Goal: Find specific page/section: Find specific page/section

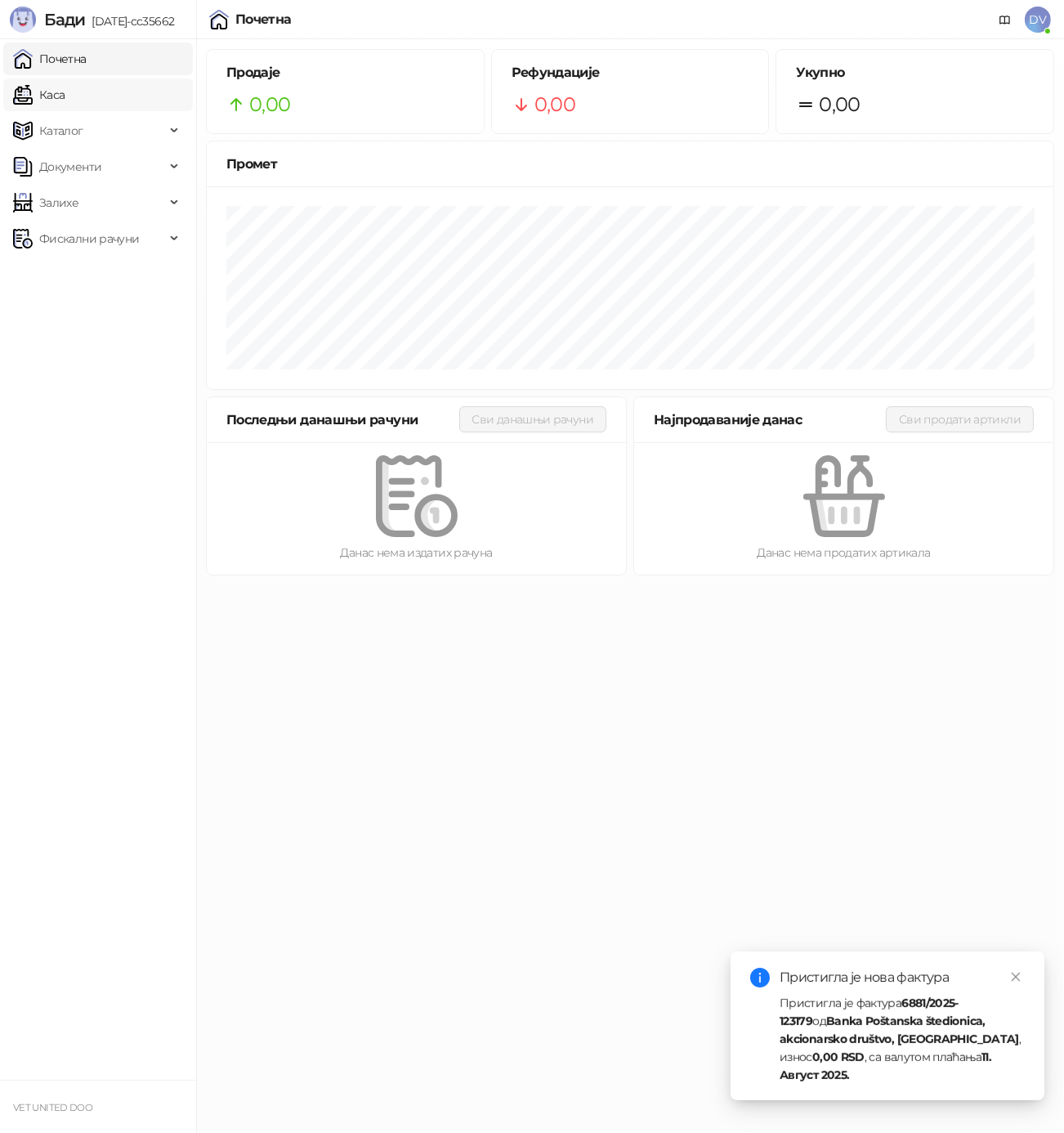
click at [59, 94] on link "Каса" at bounding box center [38, 94] width 51 height 32
click at [74, 62] on link "Почетна" at bounding box center [50, 58] width 73 height 32
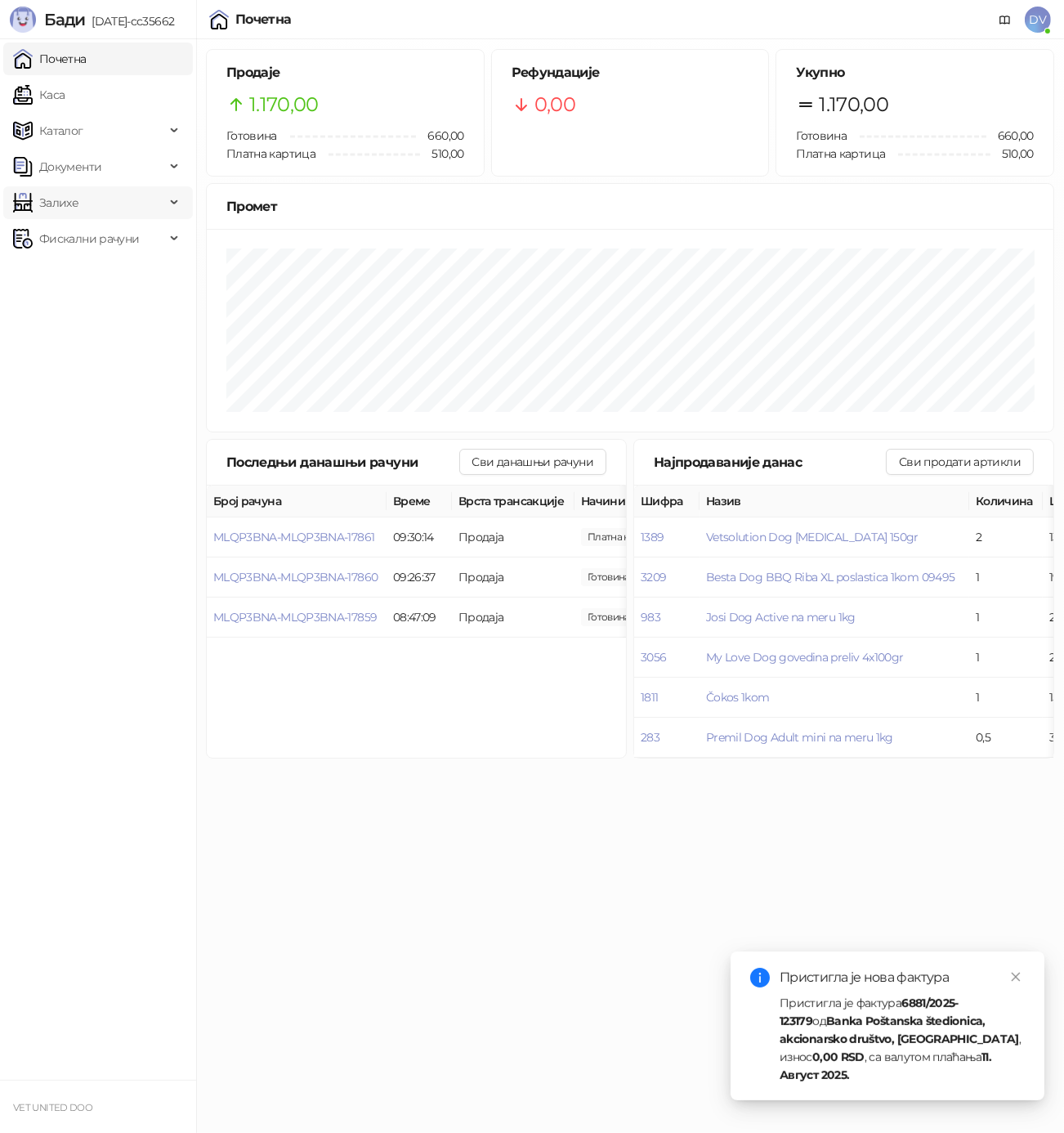
click at [97, 199] on span "Залихе" at bounding box center [89, 202] width 152 height 32
click at [109, 175] on span "Документи" at bounding box center [89, 166] width 152 height 32
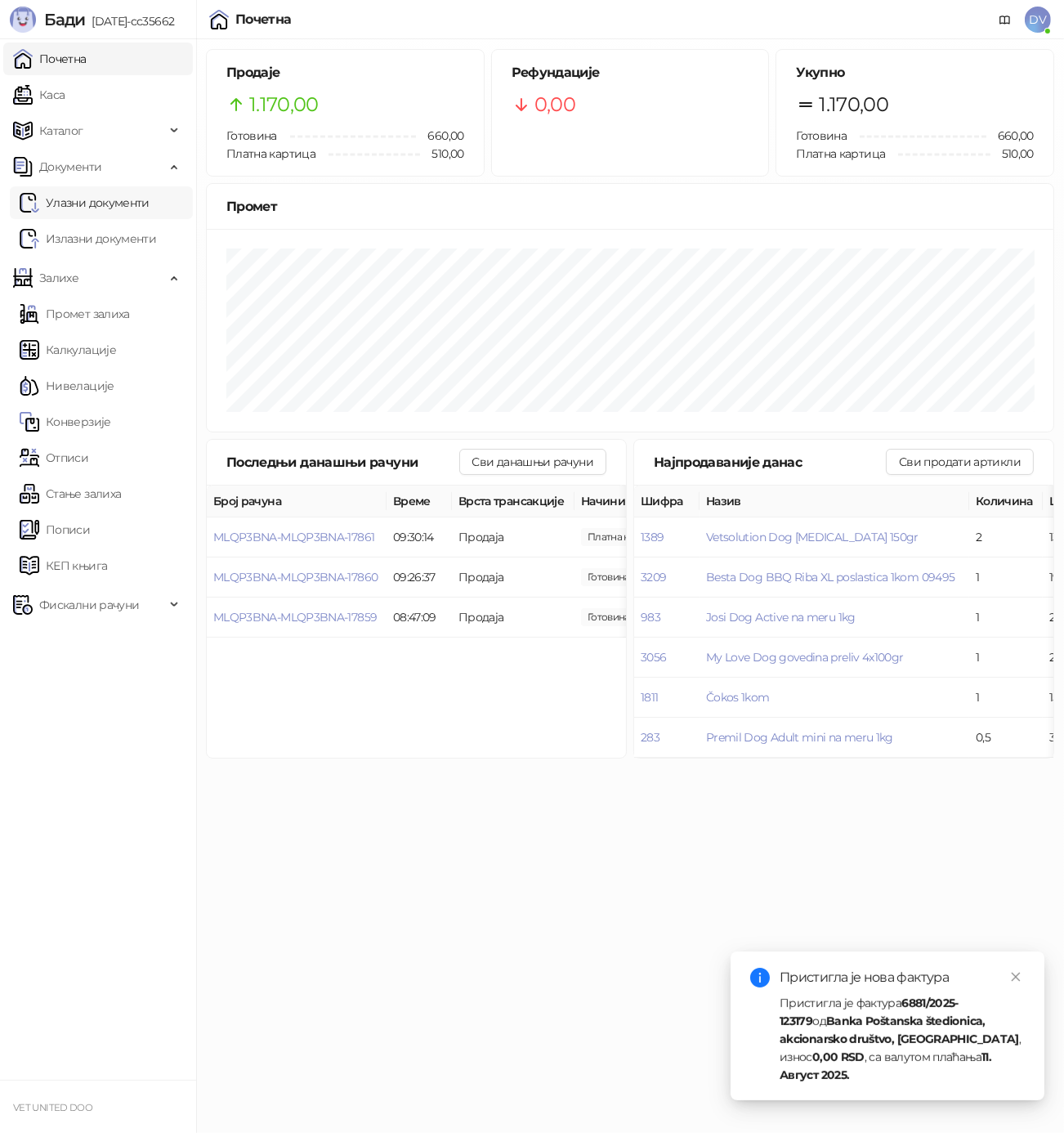
click at [102, 208] on link "Улазни документи" at bounding box center [84, 202] width 130 height 32
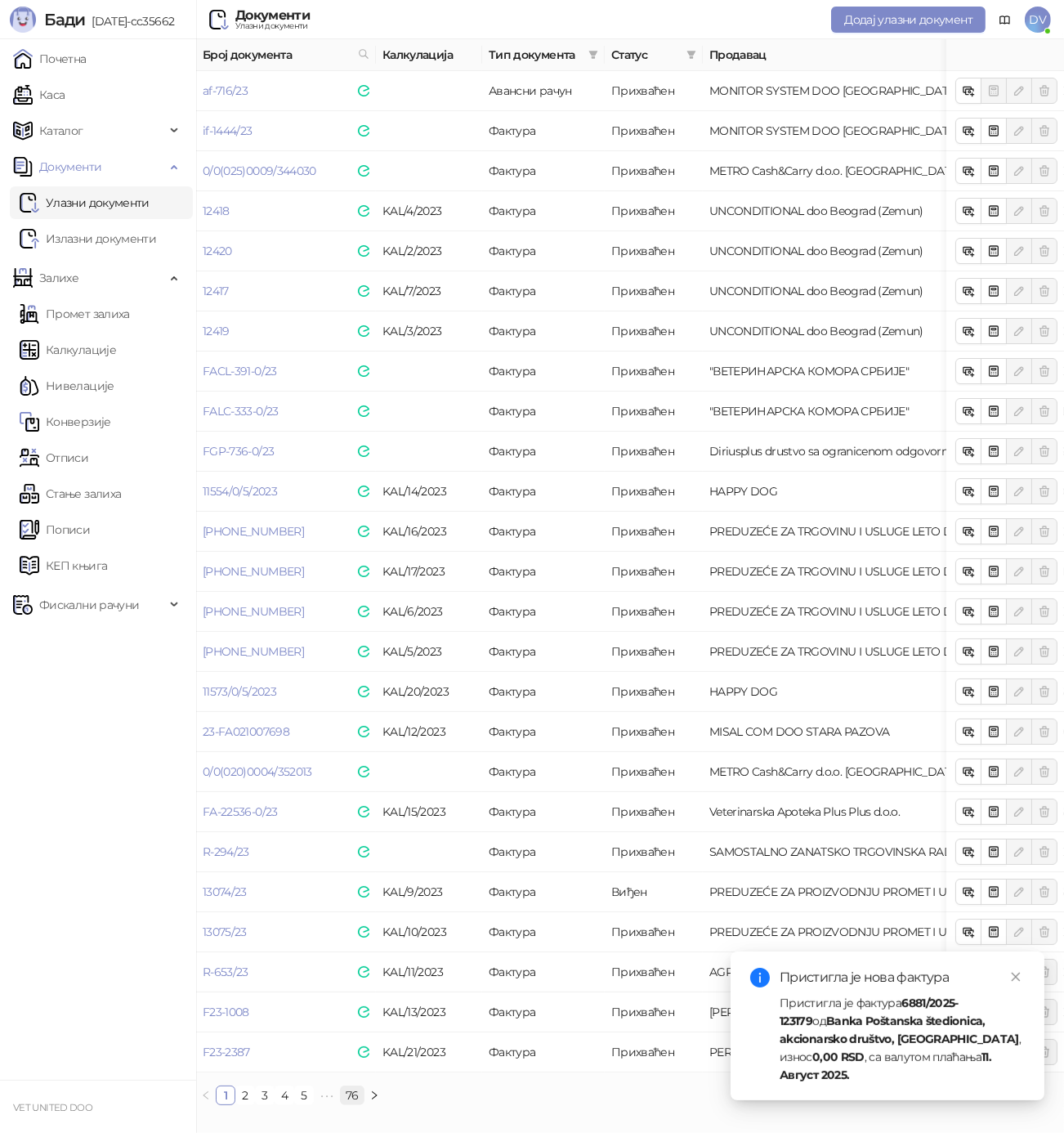
click at [354, 1099] on link "76" at bounding box center [352, 1095] width 23 height 18
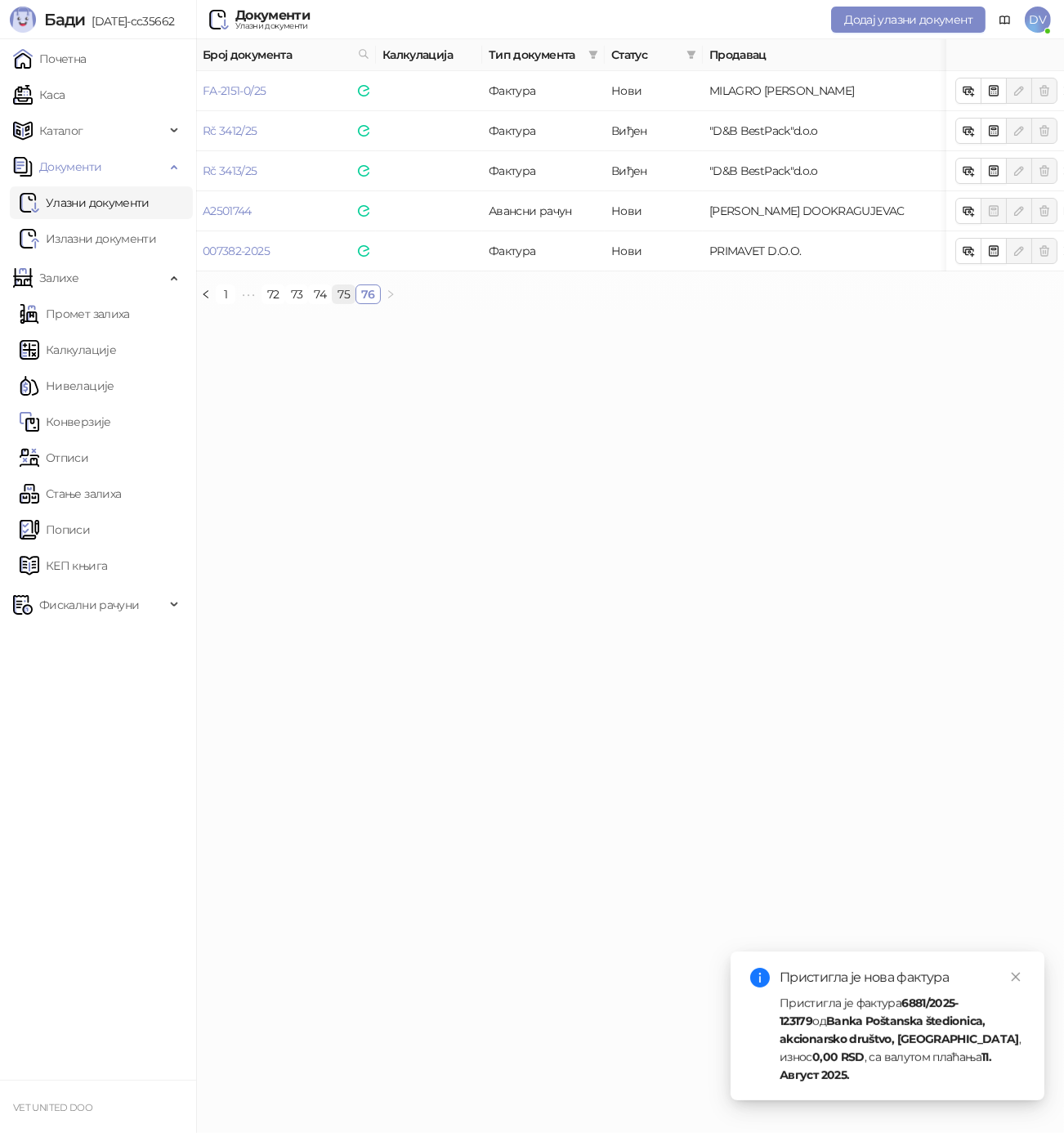
click at [339, 292] on link "75" at bounding box center [343, 294] width 22 height 18
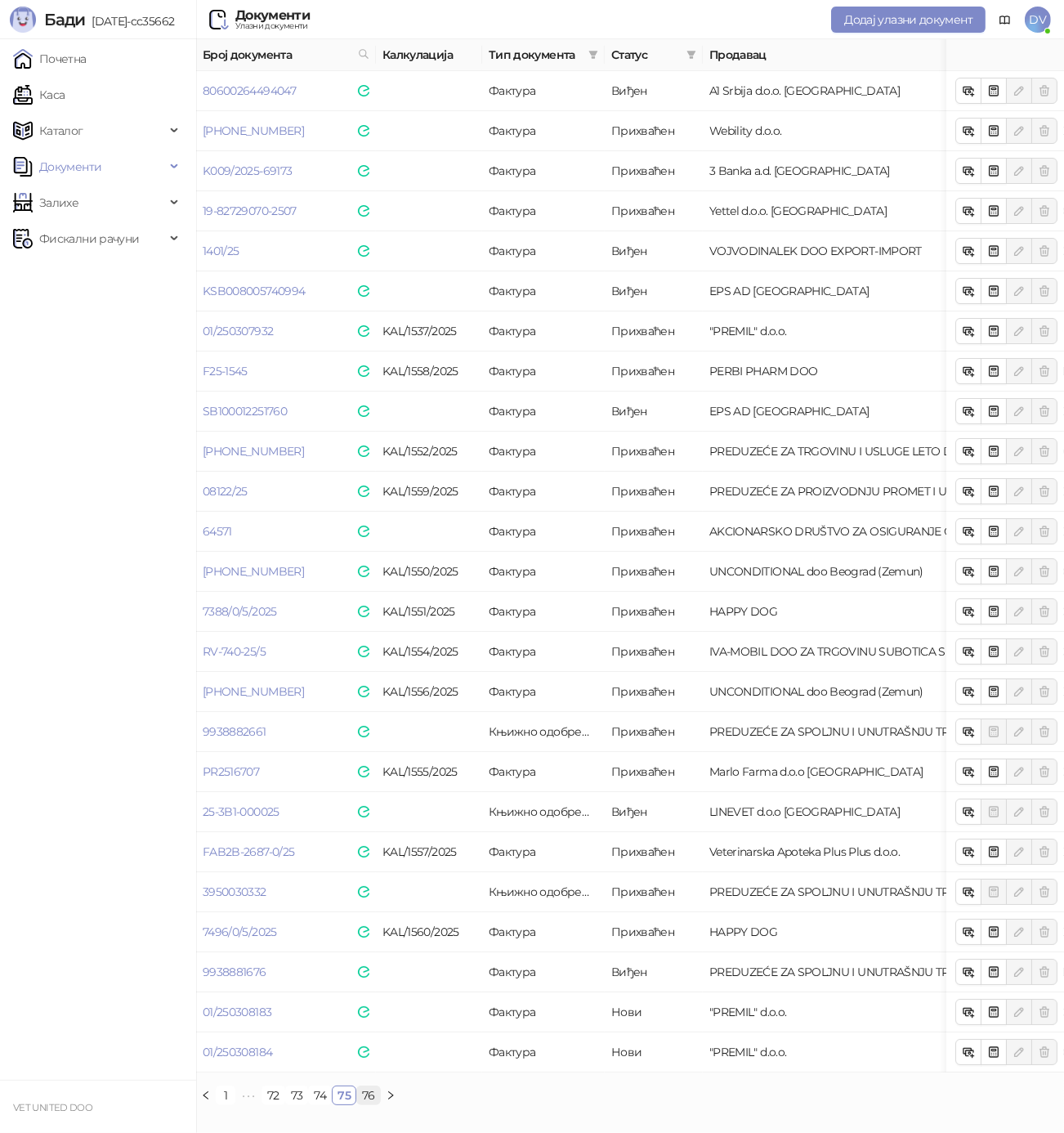
click at [363, 1101] on link "76" at bounding box center [368, 1095] width 23 height 18
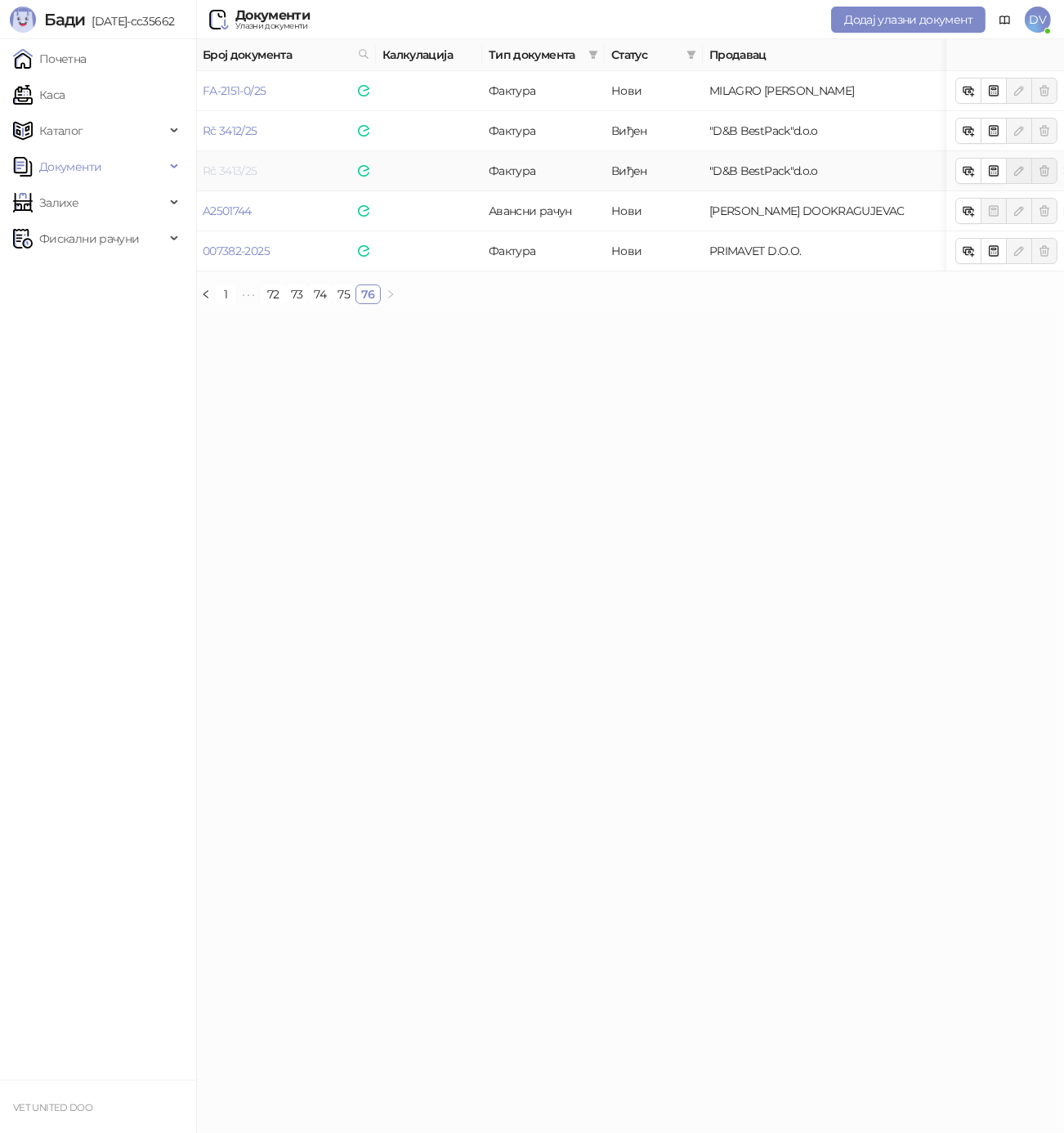
click at [228, 168] on link "Rč 3413/25" at bounding box center [230, 170] width 55 height 15
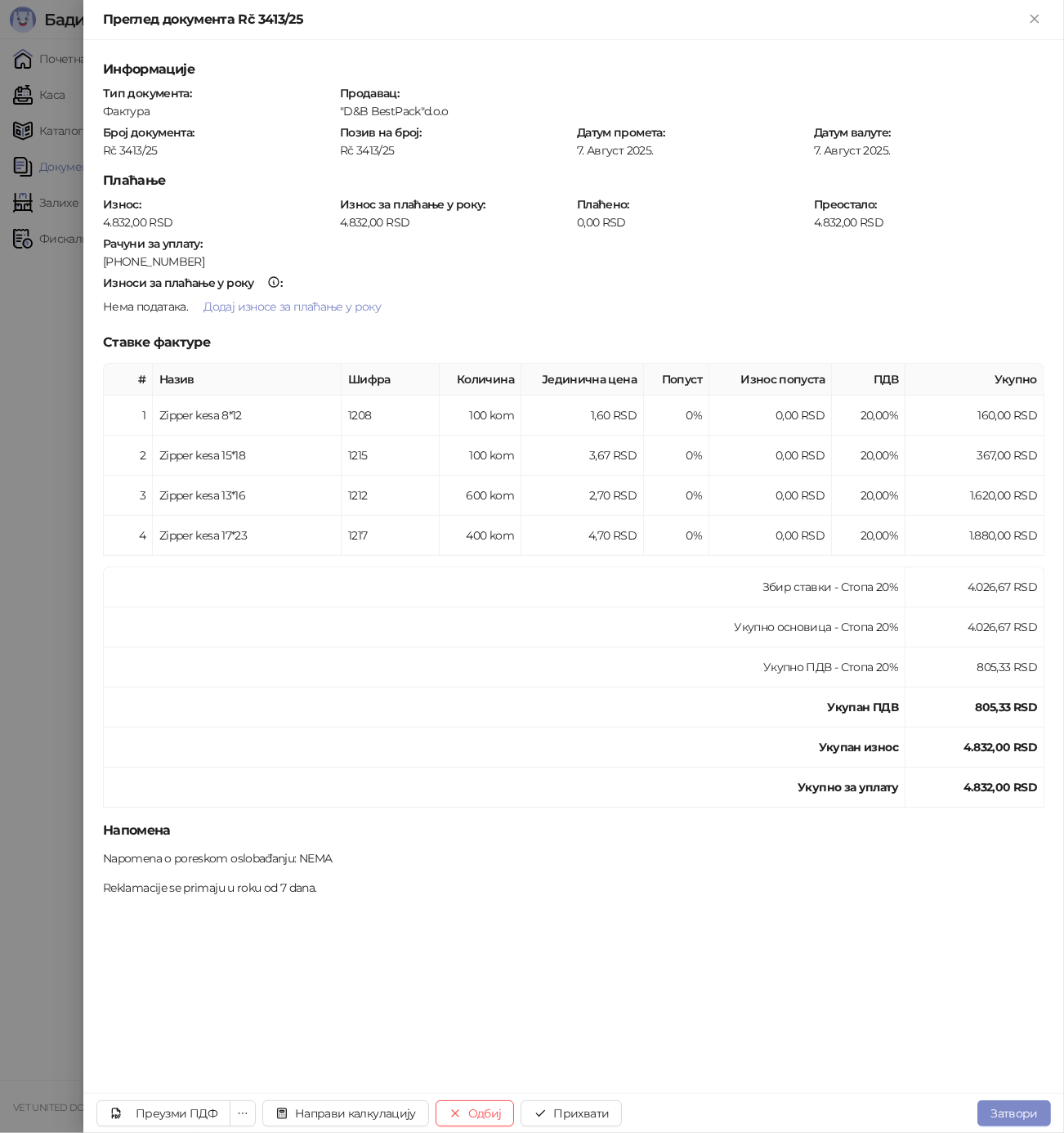
click at [60, 424] on div at bounding box center [532, 566] width 1064 height 1133
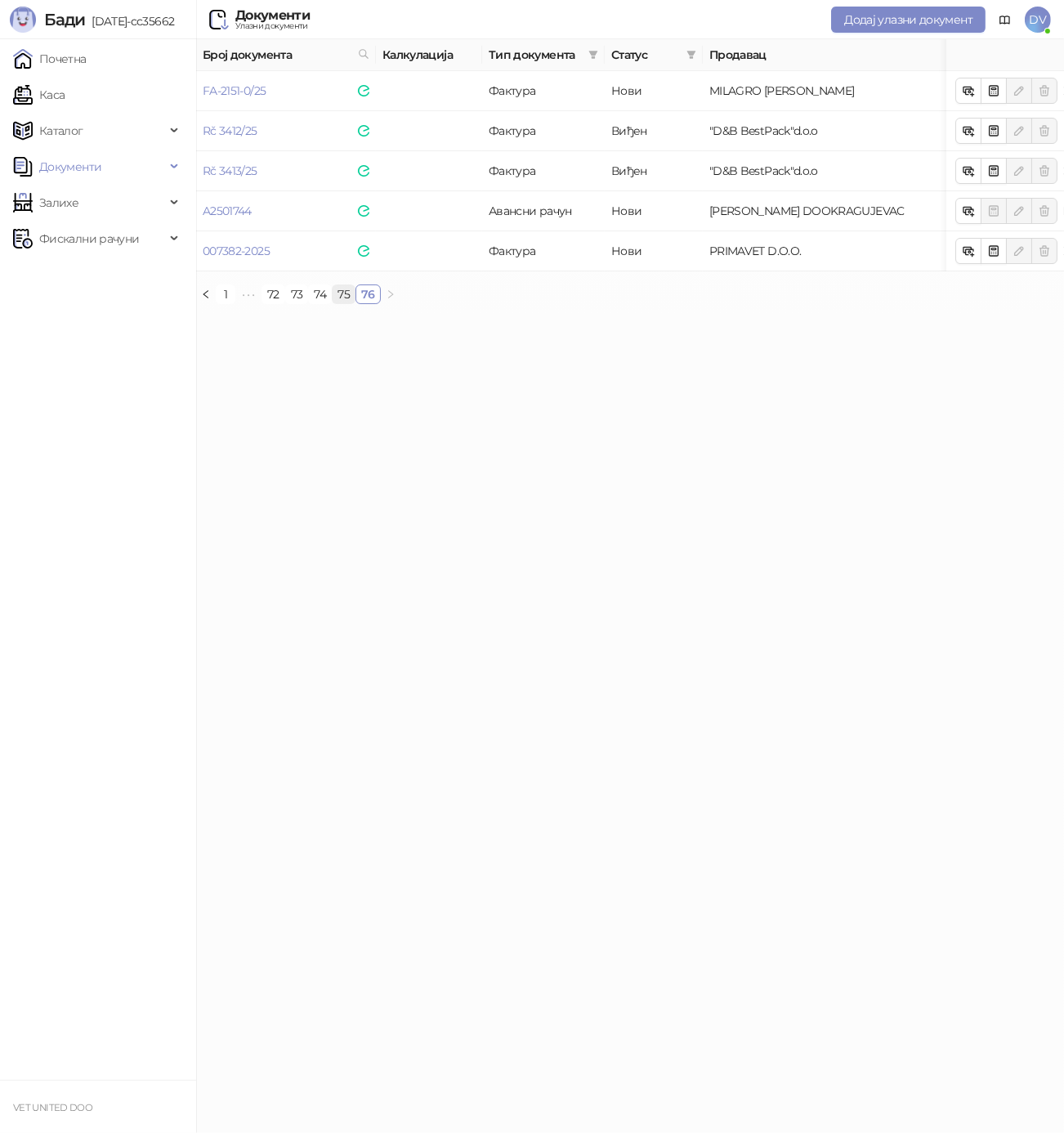
click at [337, 294] on link "75" at bounding box center [343, 294] width 22 height 18
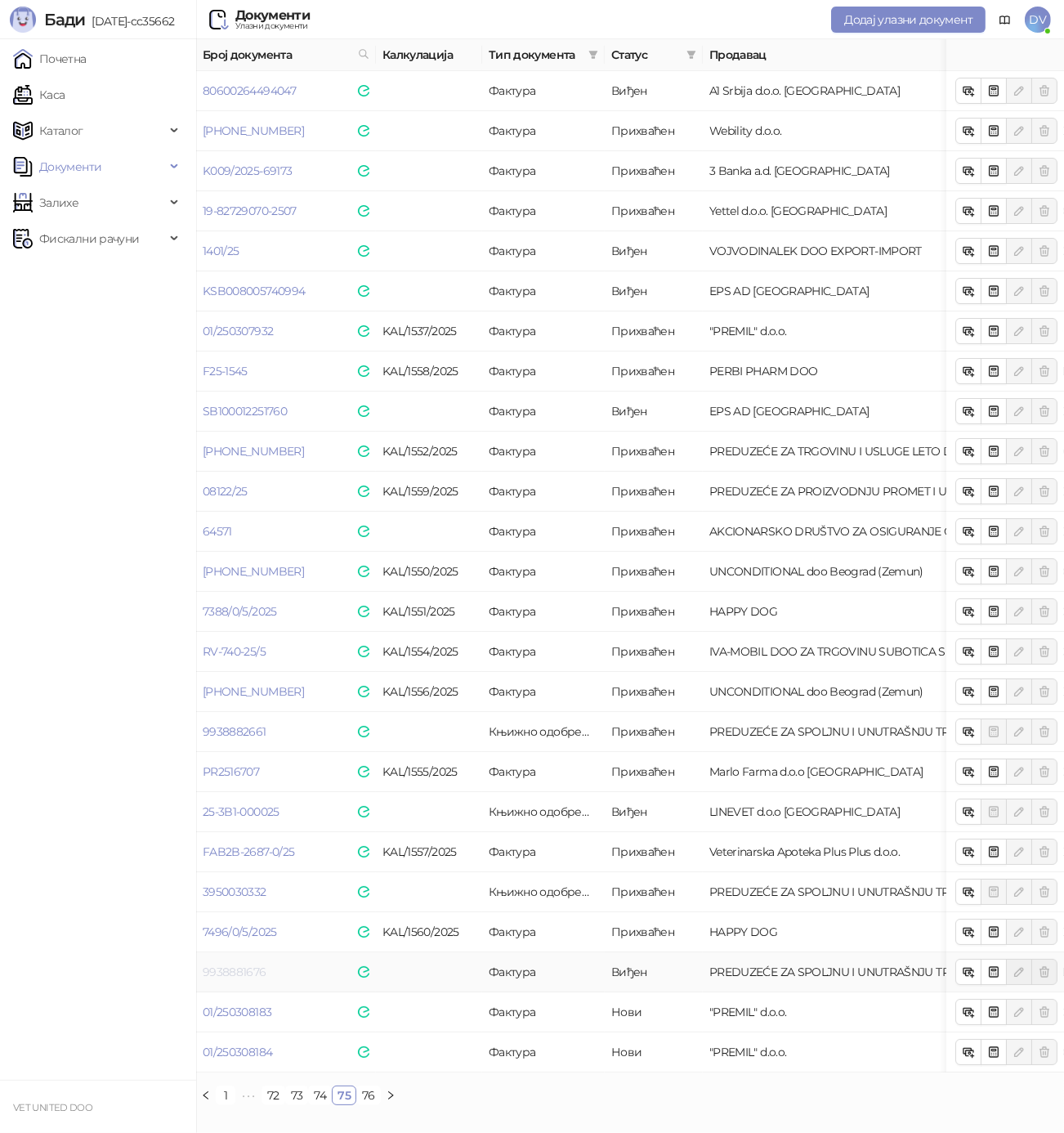
click at [232, 971] on link "9938881676" at bounding box center [234, 972] width 64 height 15
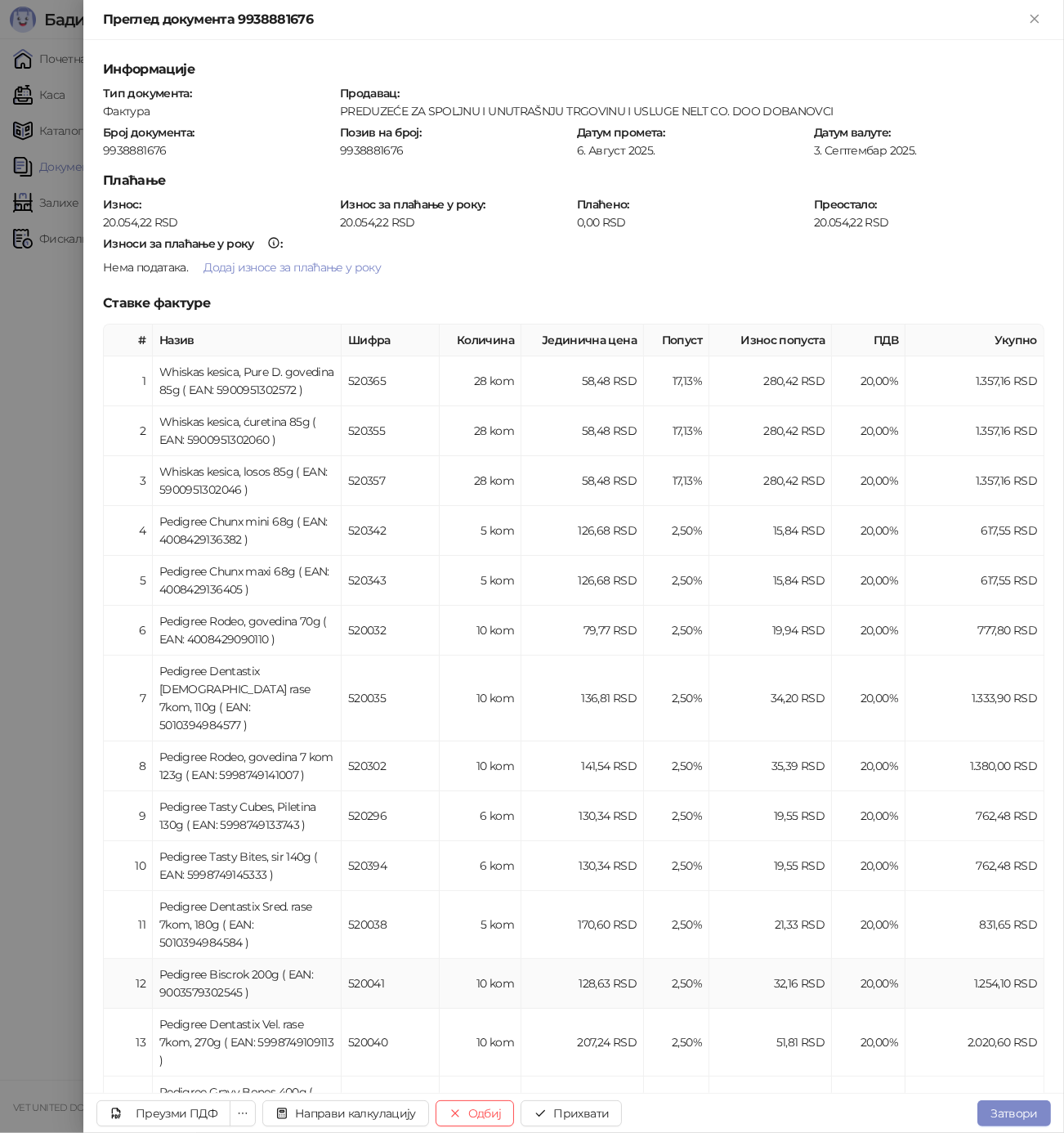
scroll to position [412, 0]
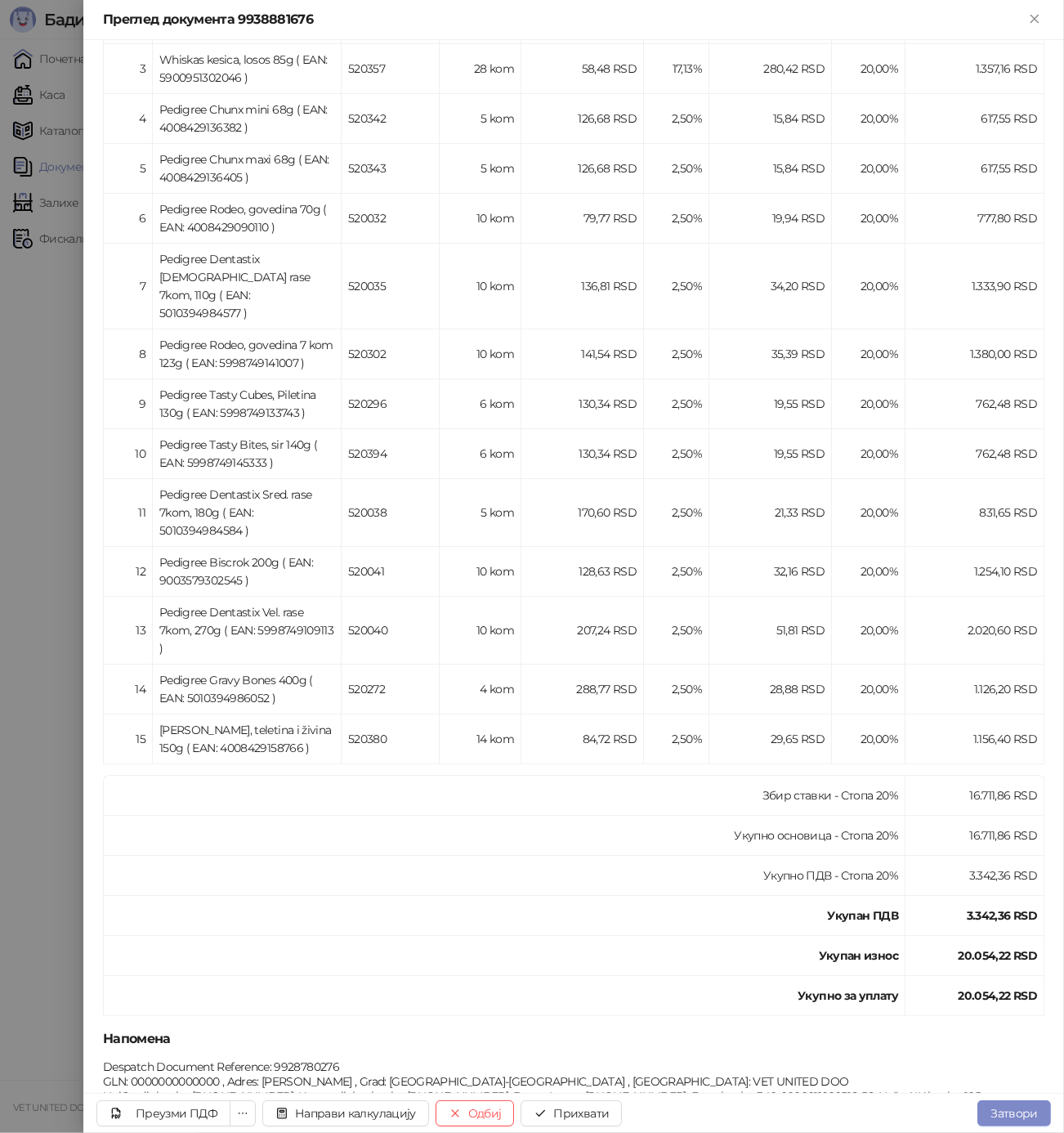
click at [66, 780] on div at bounding box center [532, 566] width 1064 height 1133
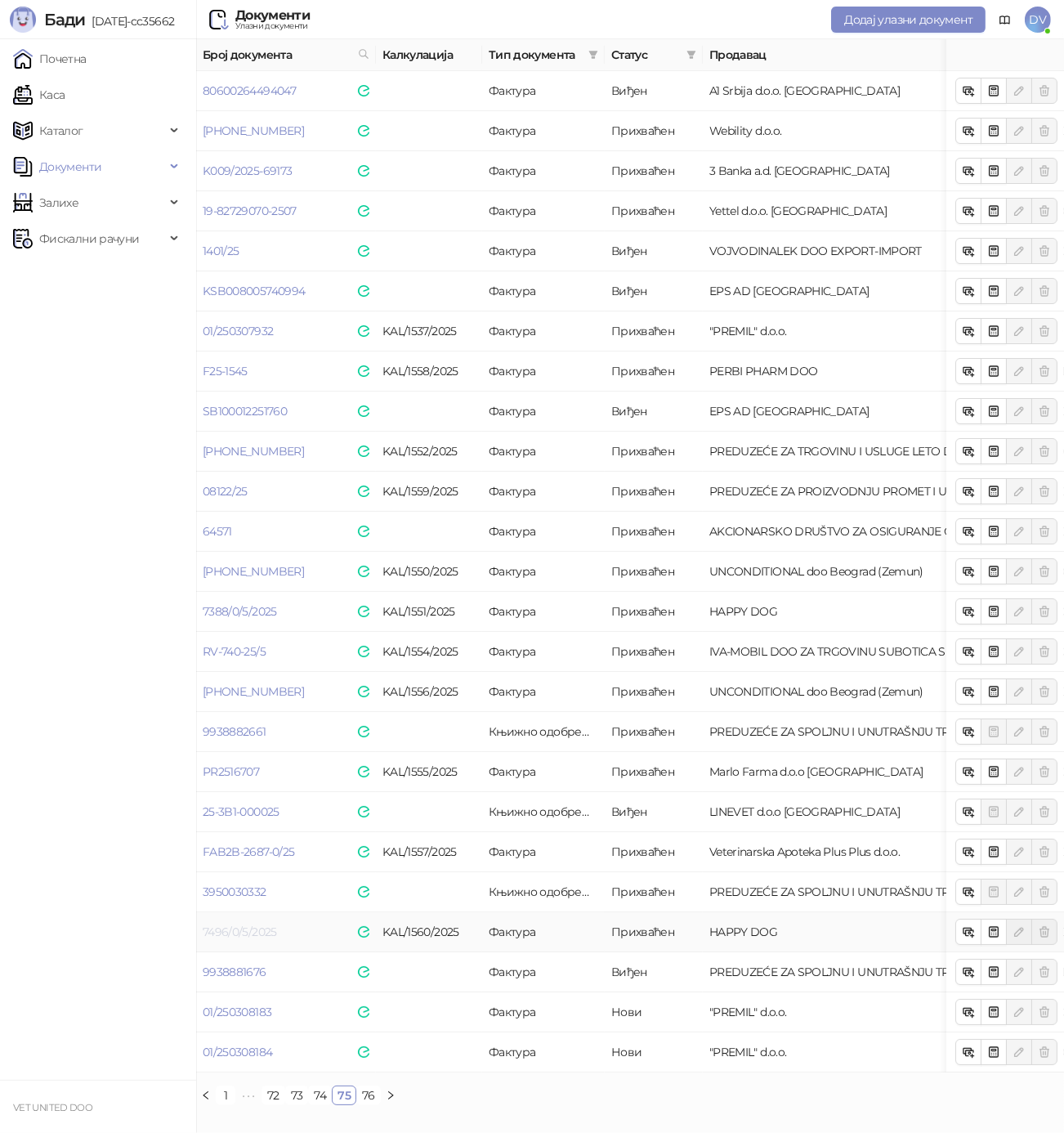
click at [253, 930] on link "7496/0/5/2025" at bounding box center [239, 931] width 74 height 15
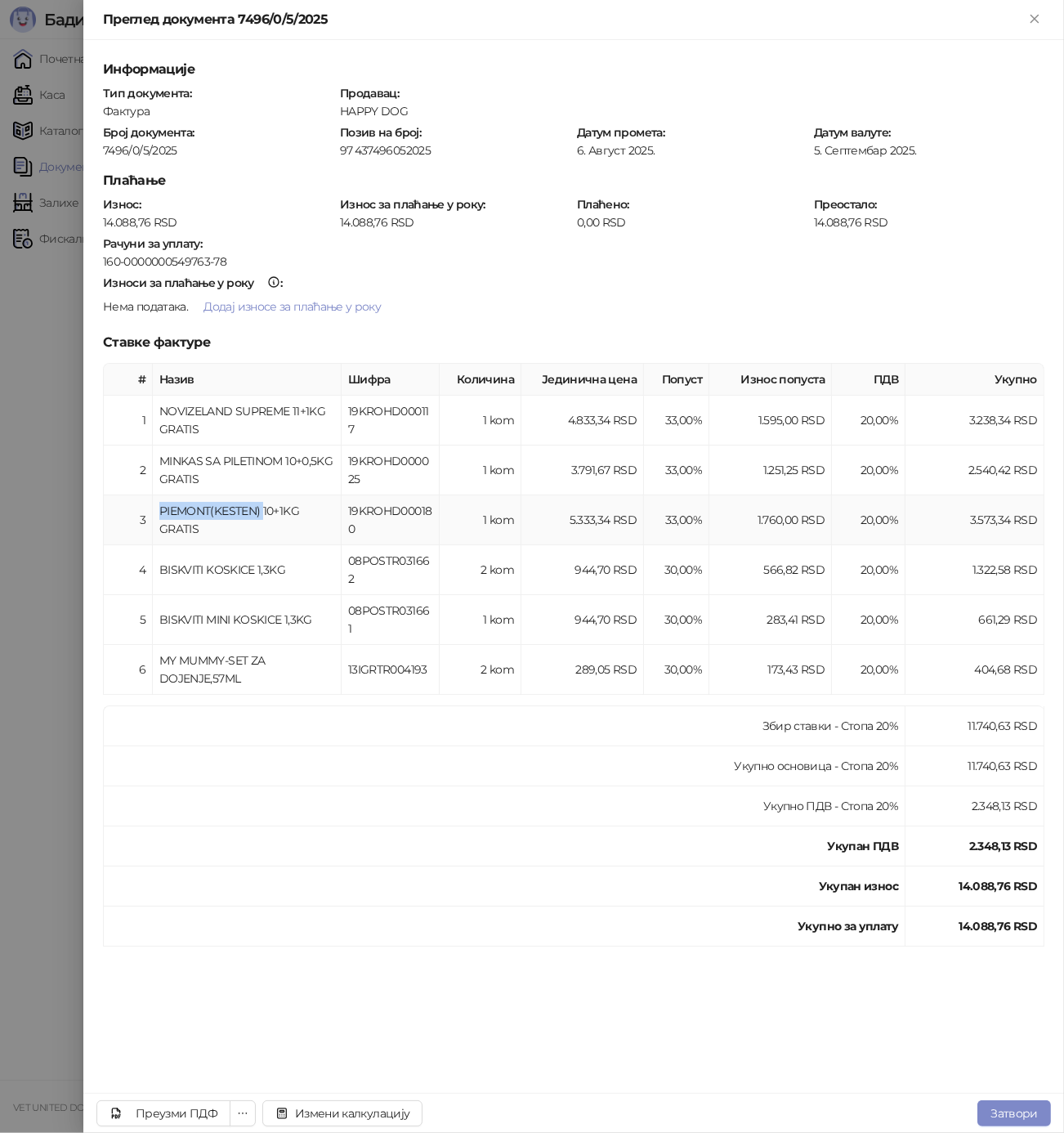
drag, startPoint x: 160, startPoint y: 509, endPoint x: 264, endPoint y: 499, distance: 104.5
click at [264, 502] on div "PIEMONT(KESTEN) 10+1KG GRATIS" at bounding box center [247, 519] width 175 height 36
copy div "PIEMONT(KESTEN)"
click at [223, 573] on div "BISKVITI KOSKICE 1,3KG" at bounding box center [247, 569] width 175 height 18
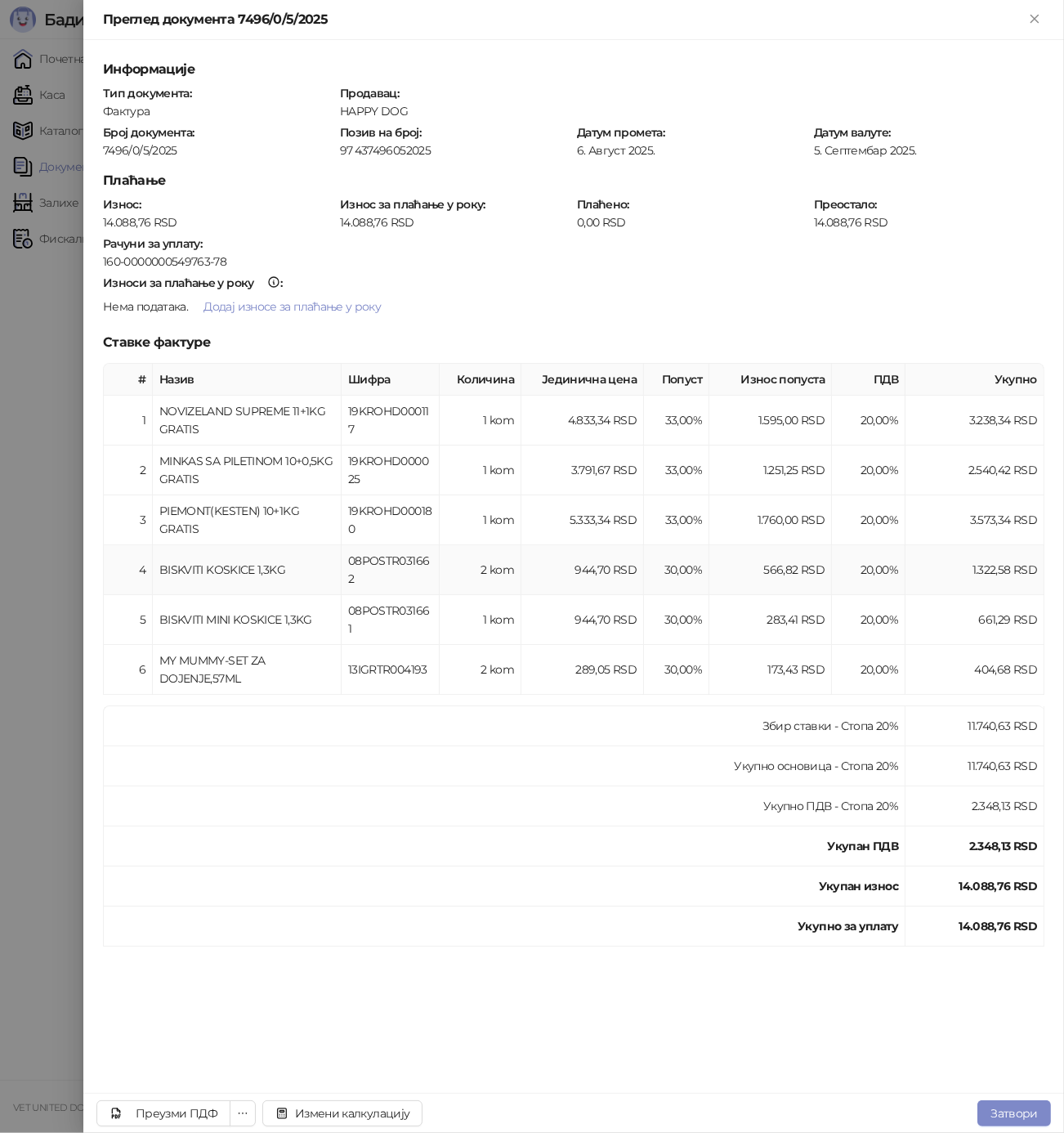
click at [223, 573] on div "BISKVITI KOSKICE 1,3KG" at bounding box center [247, 569] width 175 height 18
click at [246, 610] on div "BISKVITI MINI KOSKICE 1,3KG" at bounding box center [247, 619] width 175 height 18
click at [224, 651] on div "MY MUMMY-SET ZA DOJENJE,57ML" at bounding box center [247, 669] width 175 height 36
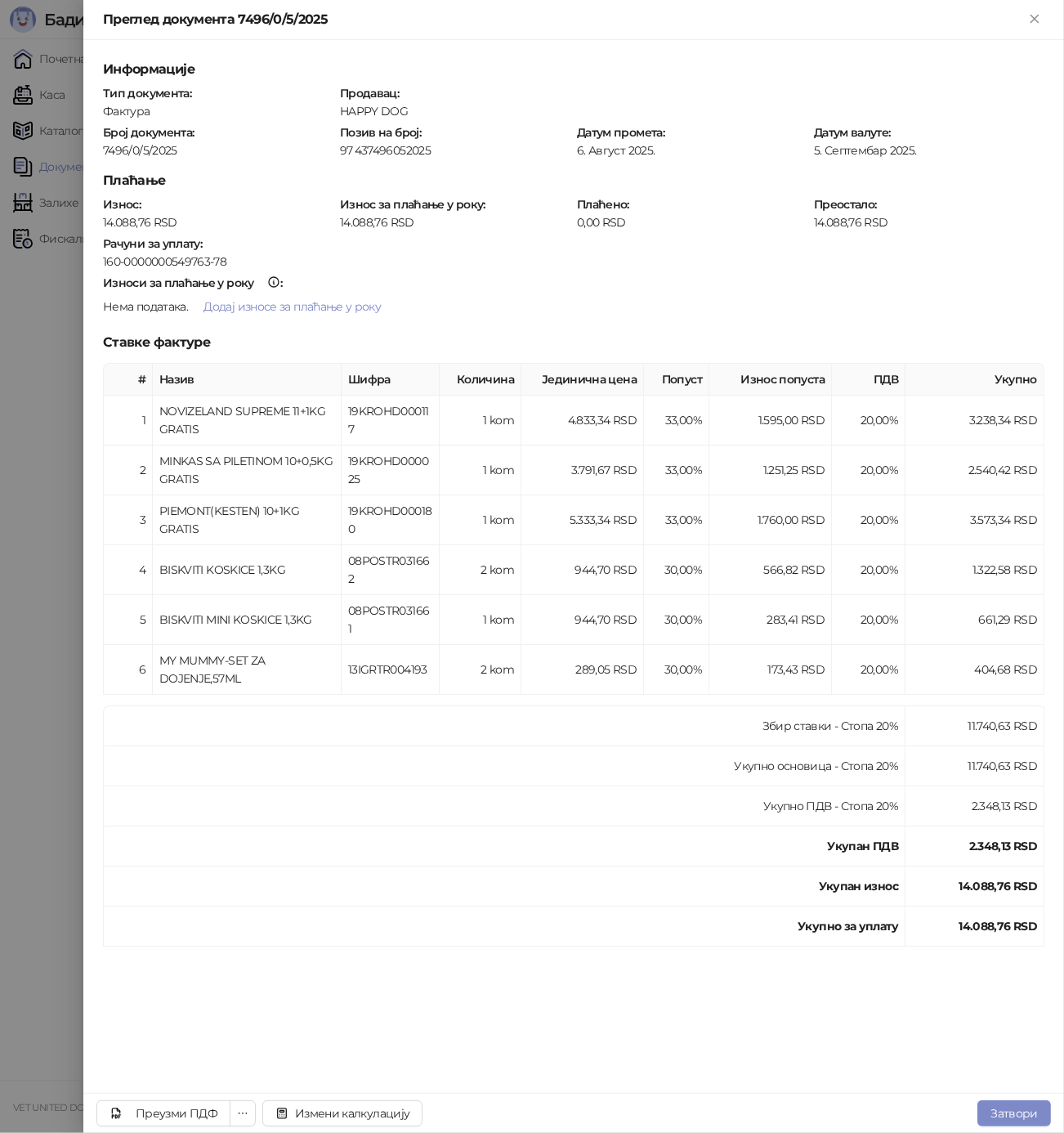
click at [30, 529] on div at bounding box center [532, 566] width 1064 height 1133
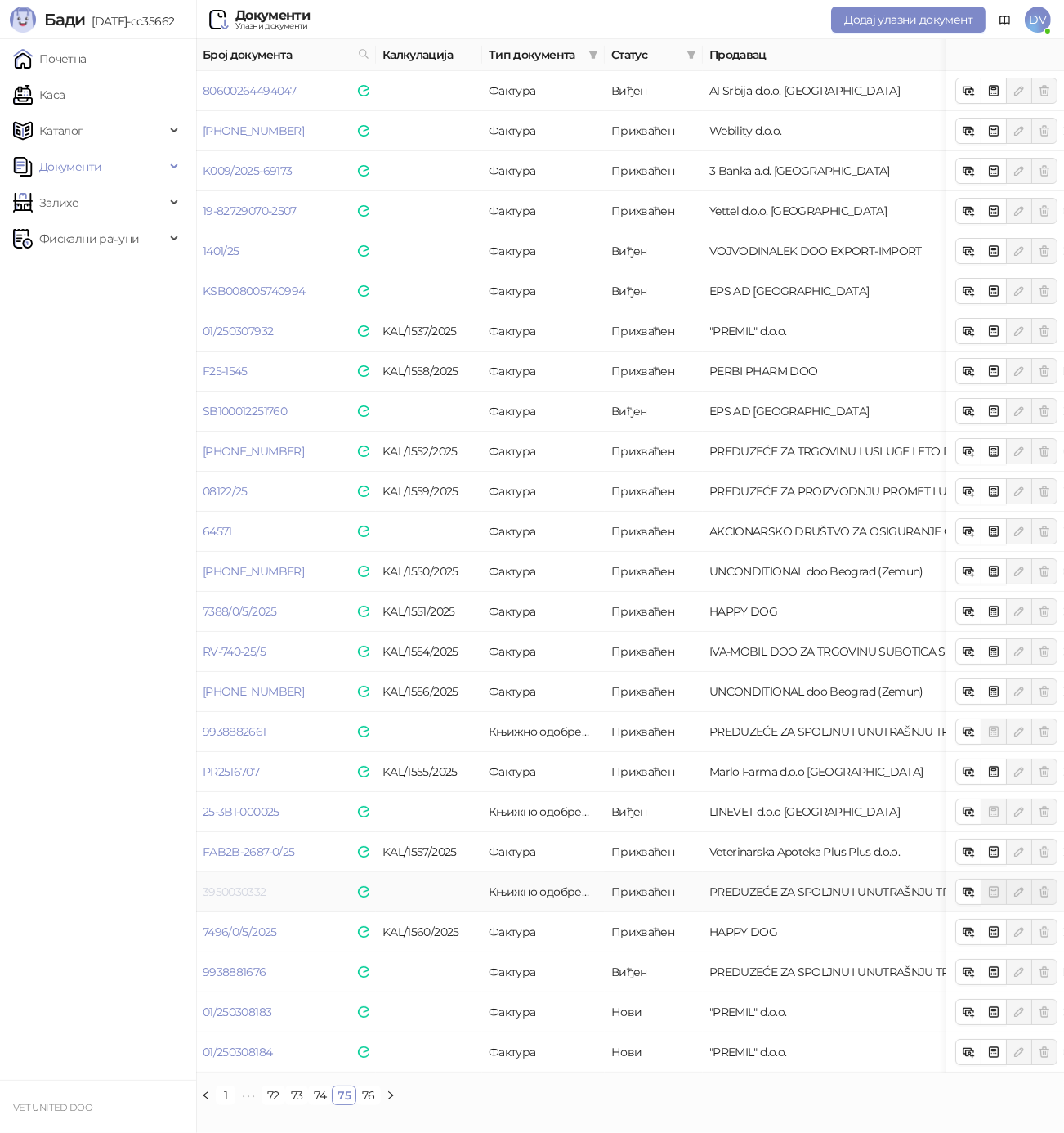
click at [237, 886] on link "3950030332" at bounding box center [234, 891] width 64 height 15
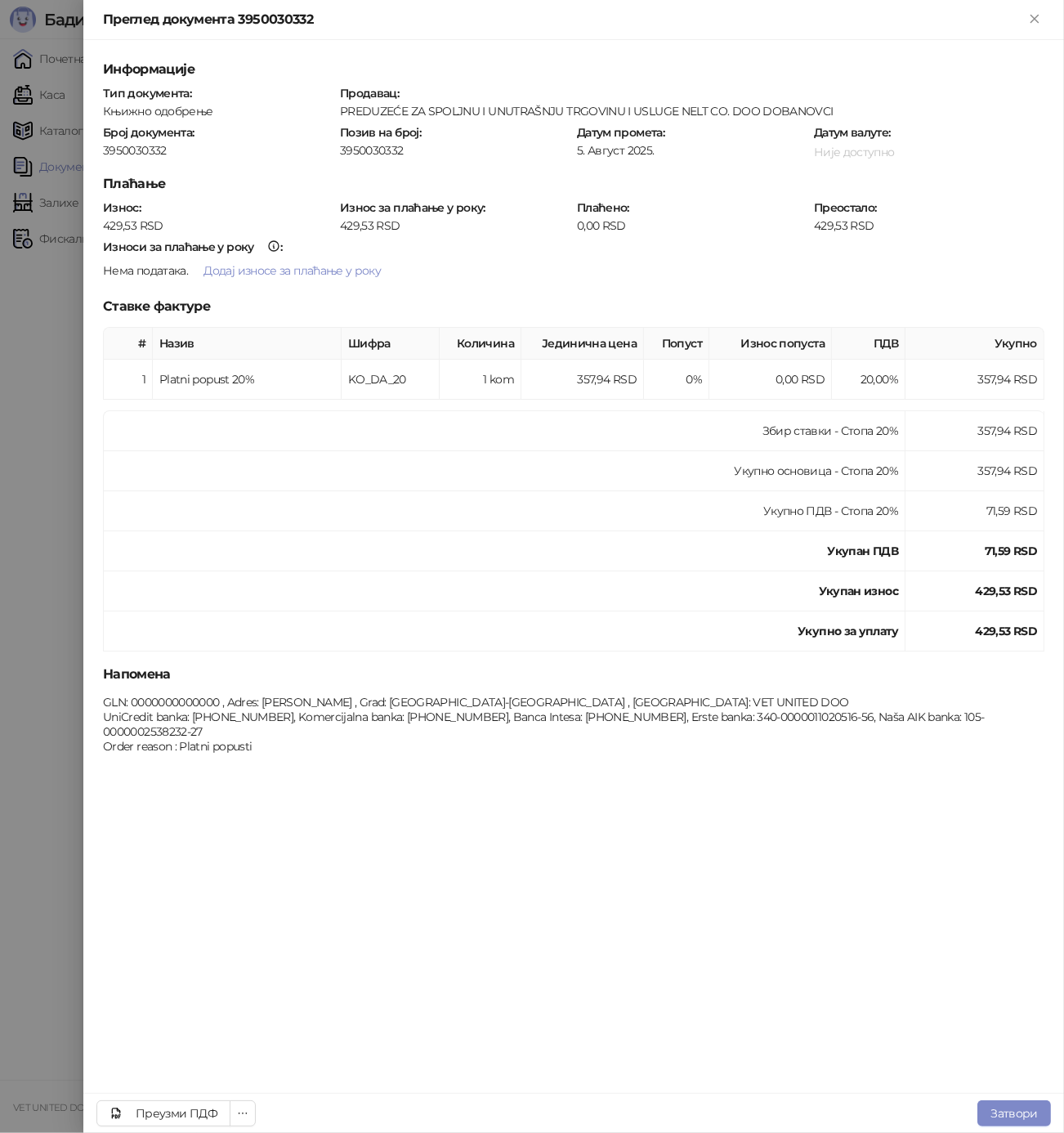
click at [47, 805] on div at bounding box center [532, 566] width 1064 height 1133
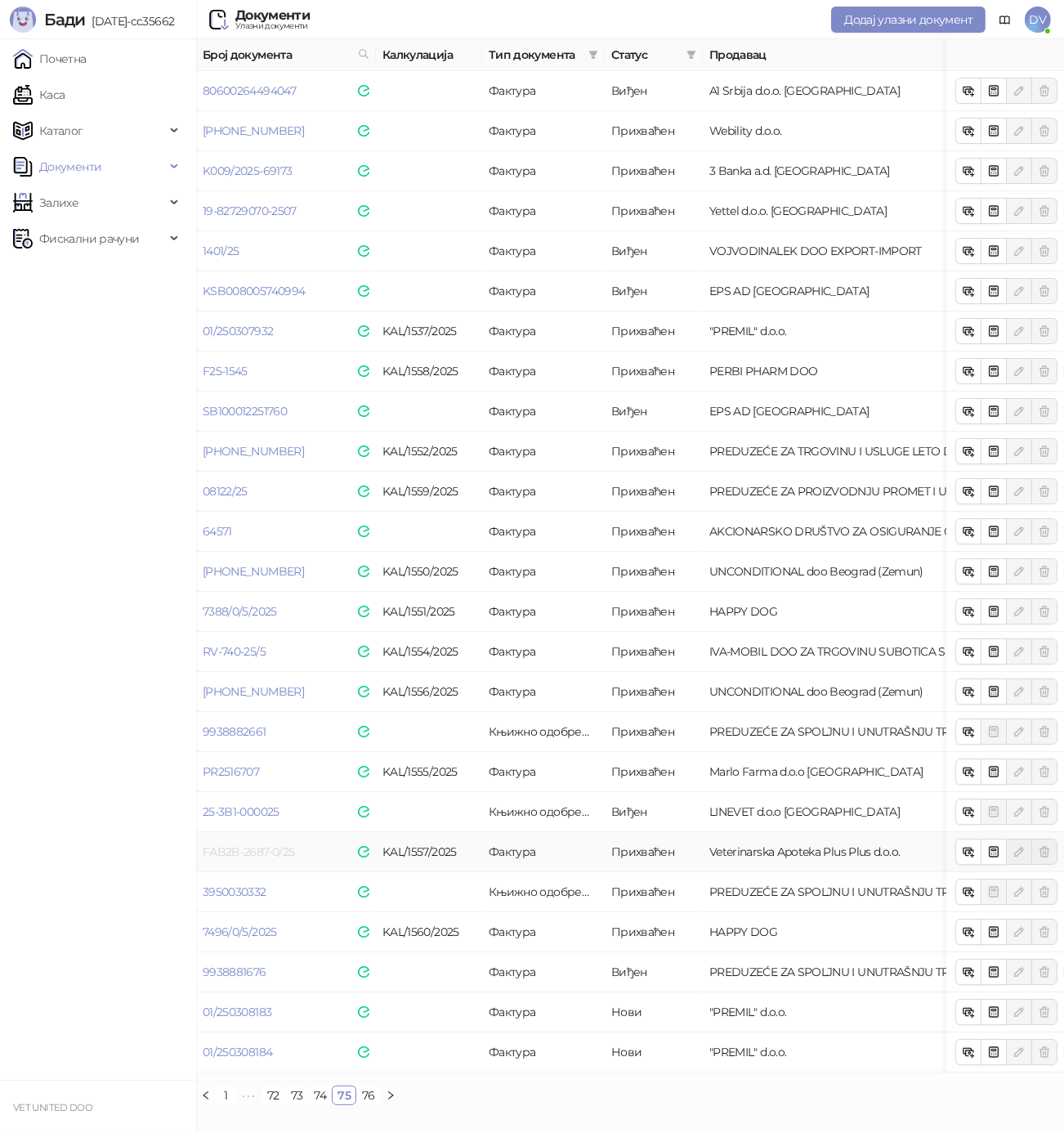
click at [237, 854] on link "FAB2B-2687-0/25" at bounding box center [248, 851] width 92 height 15
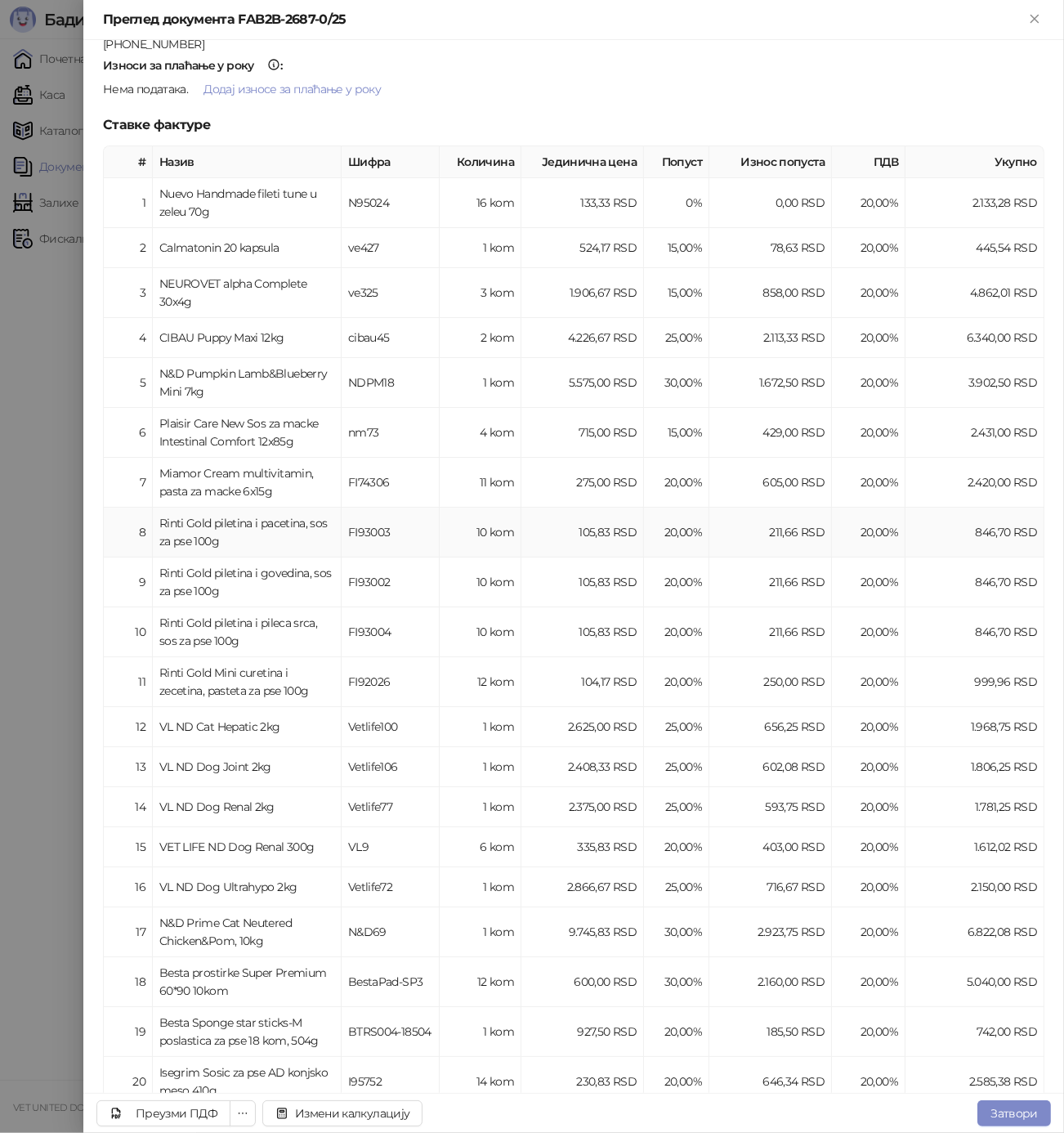
scroll to position [239, 0]
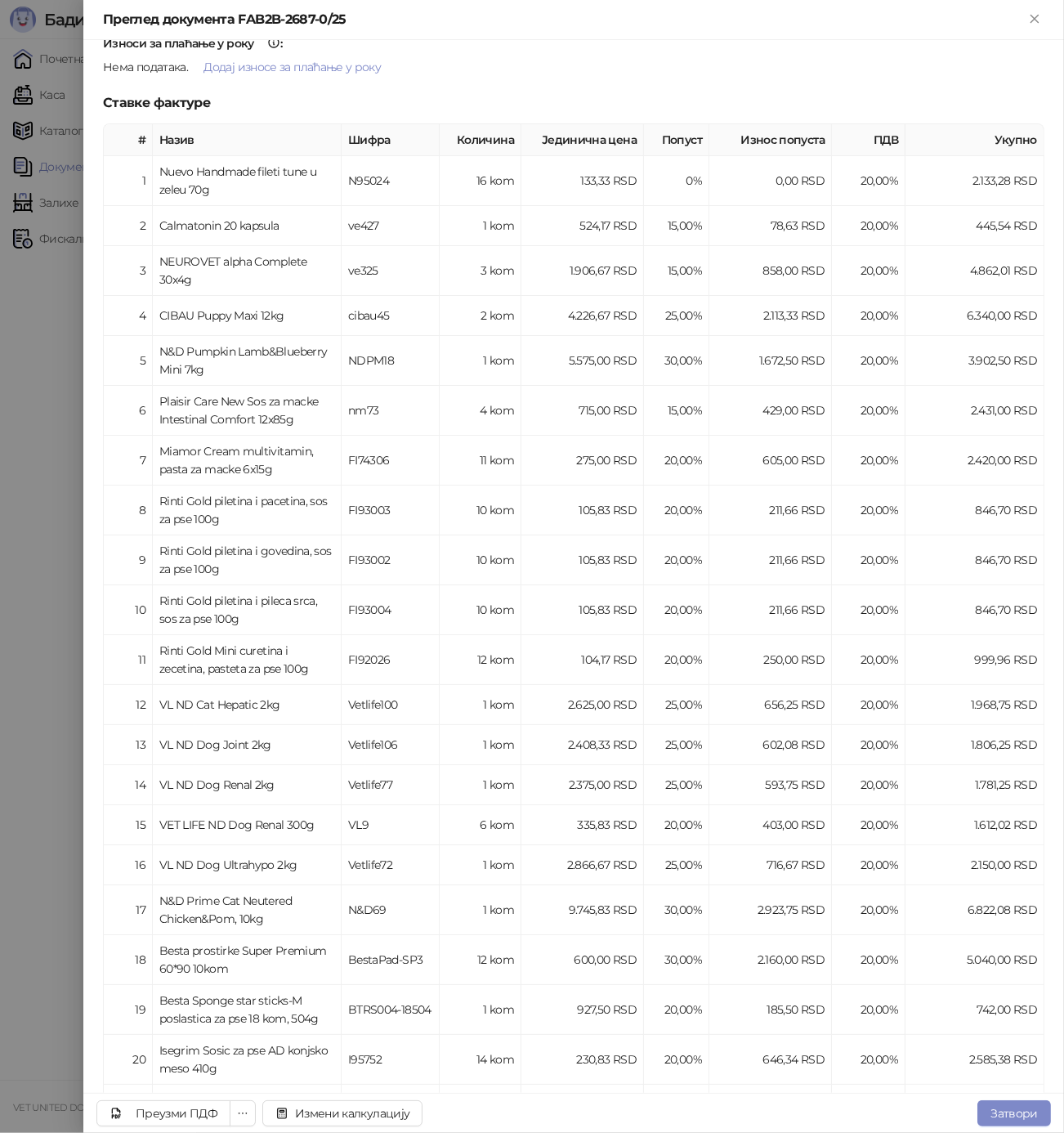
click at [9, 669] on div at bounding box center [532, 566] width 1064 height 1133
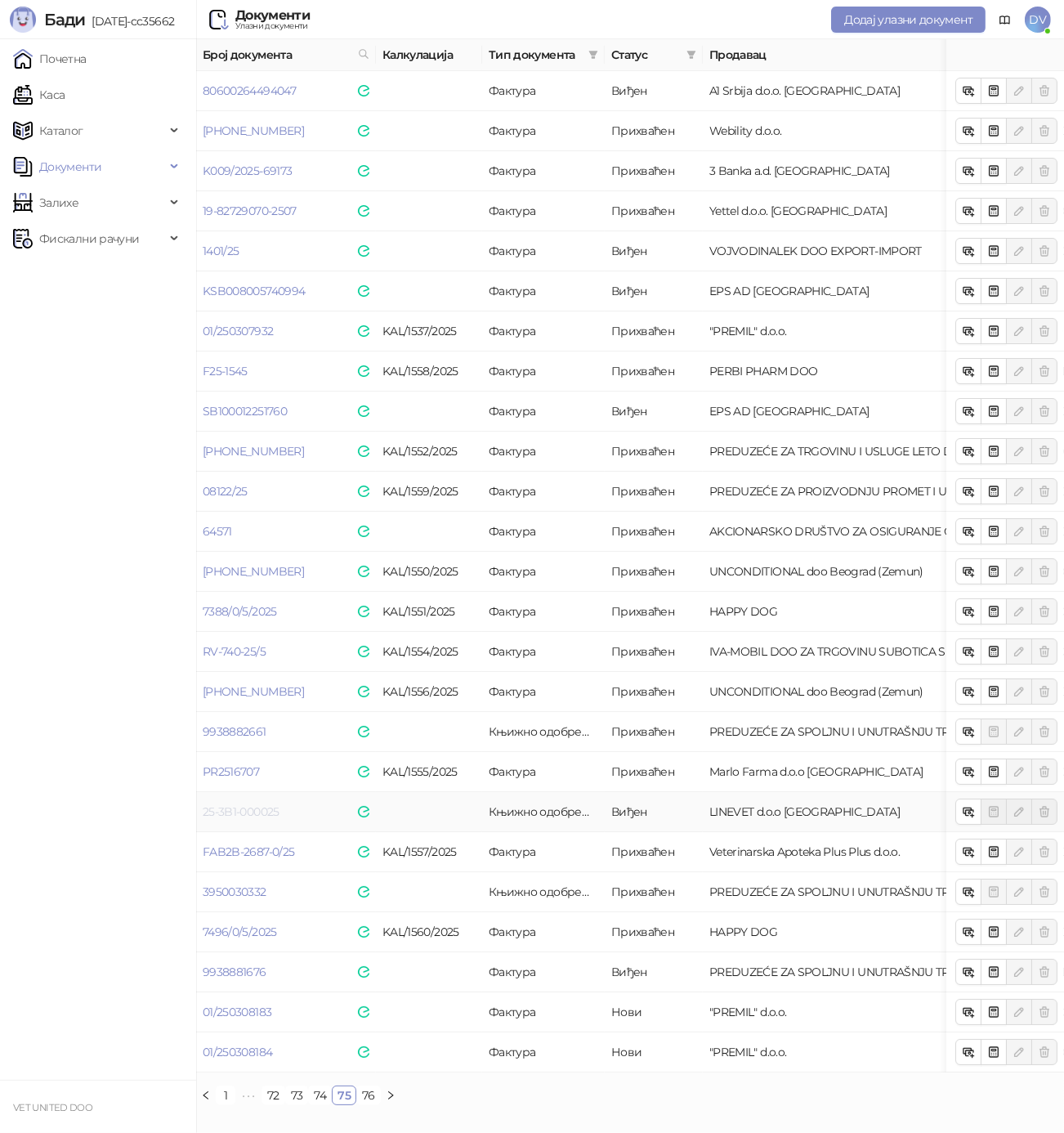
click at [261, 816] on link "25-3B1-000025" at bounding box center [241, 811] width 77 height 15
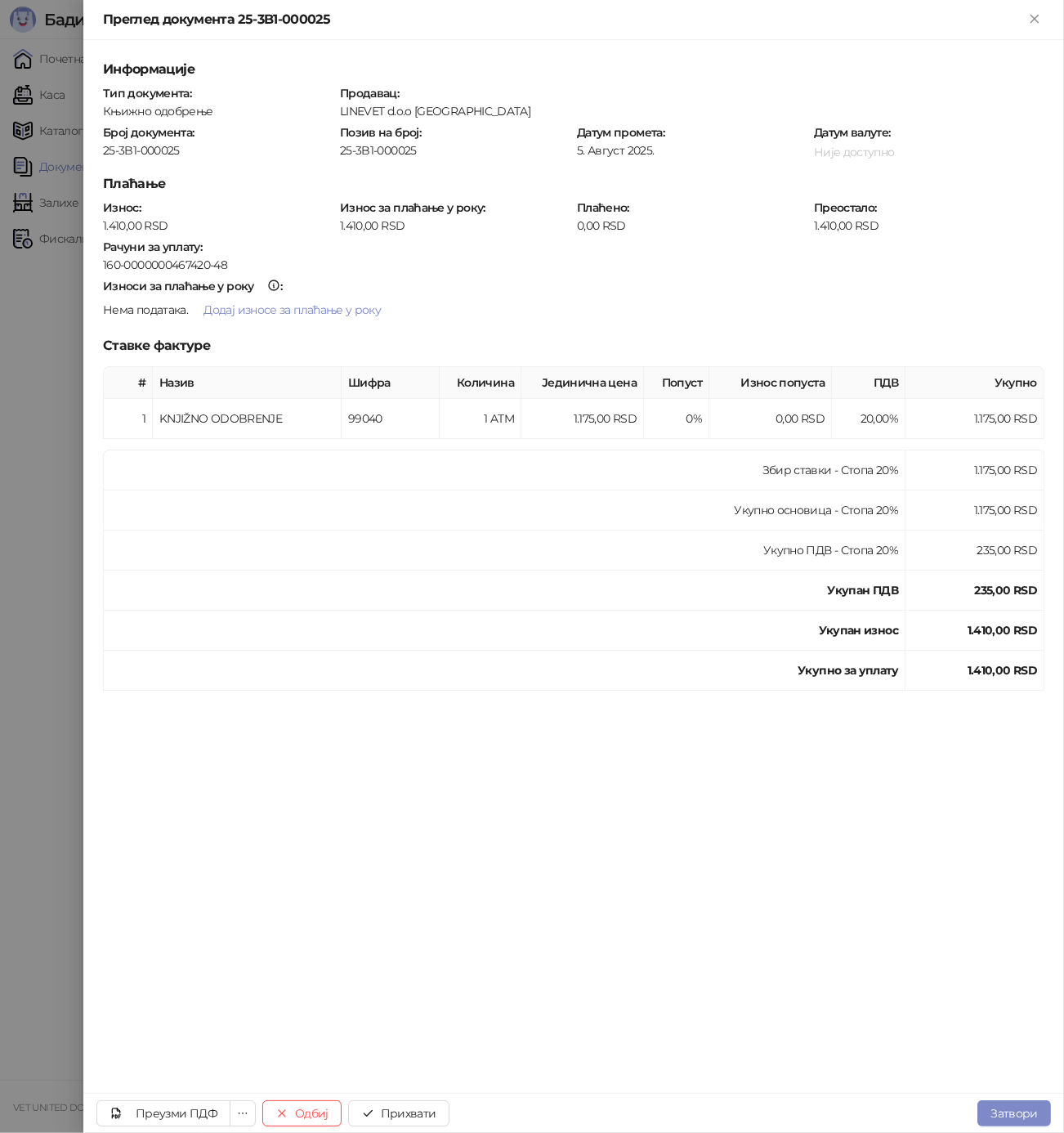
click at [32, 733] on div at bounding box center [532, 566] width 1064 height 1133
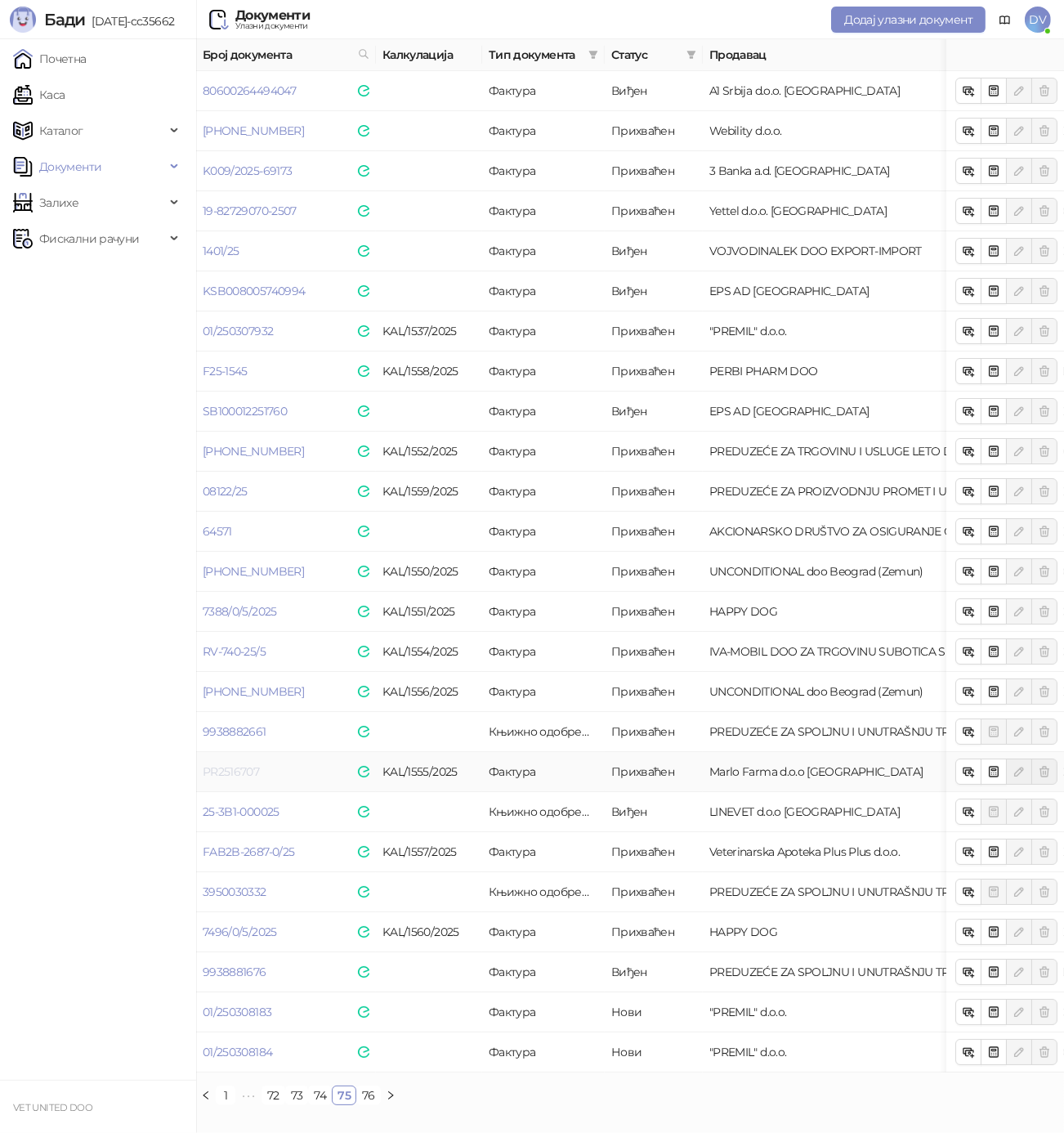
click at [244, 770] on link "PR2516707" at bounding box center [230, 772] width 57 height 15
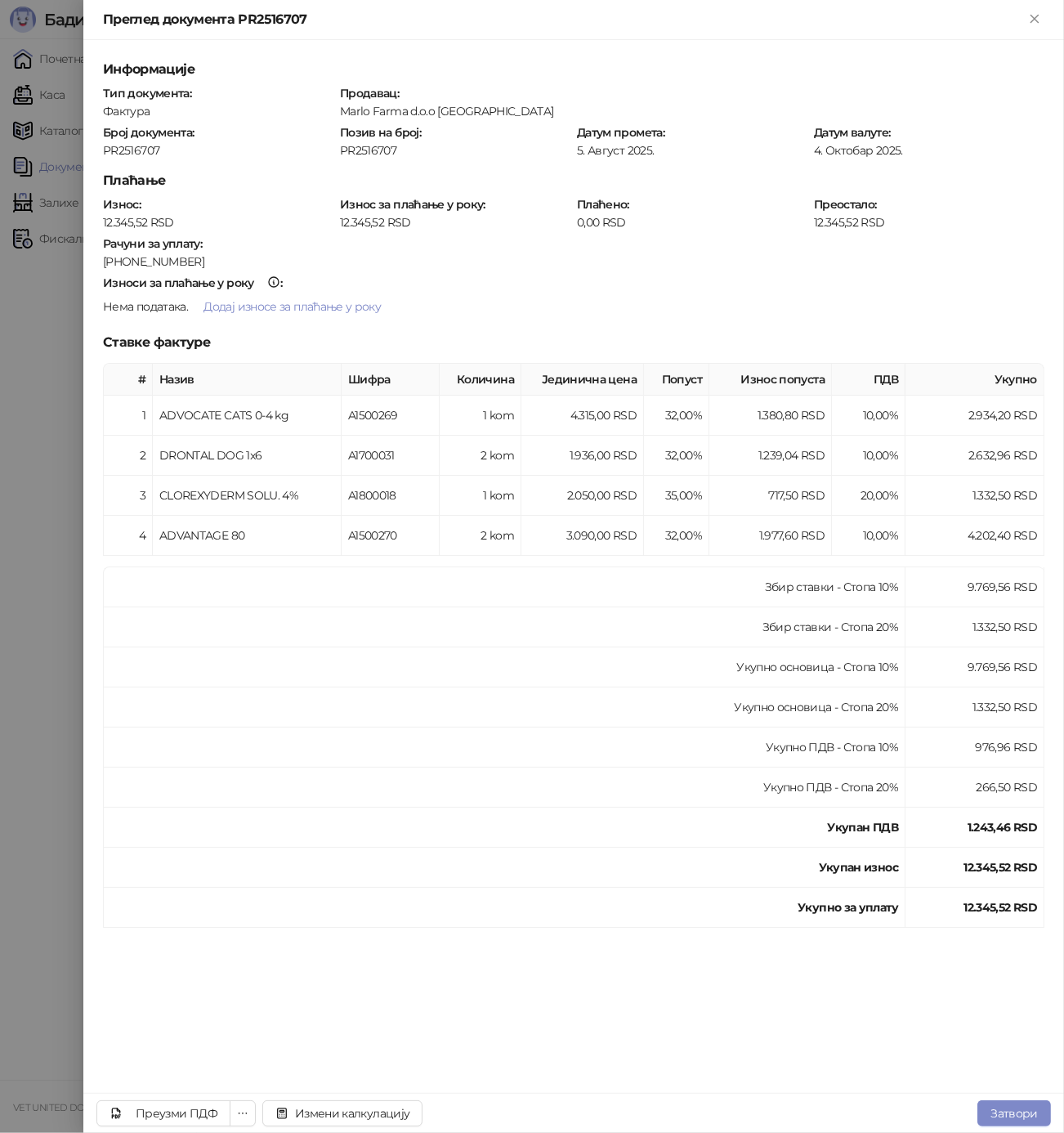
click at [61, 698] on div at bounding box center [532, 566] width 1064 height 1133
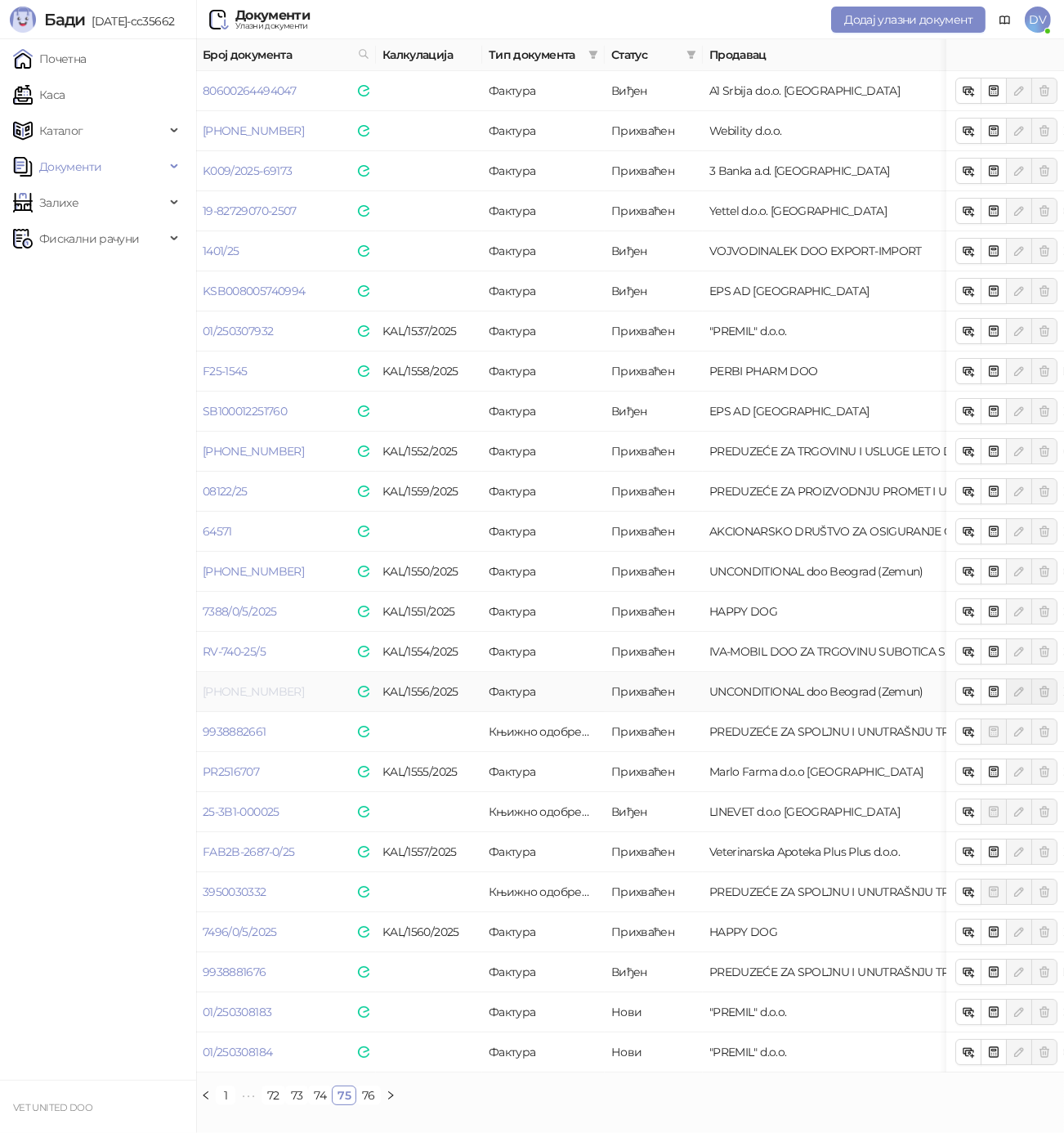
click at [263, 690] on link "[PHONE_NUMBER]" at bounding box center [253, 691] width 101 height 15
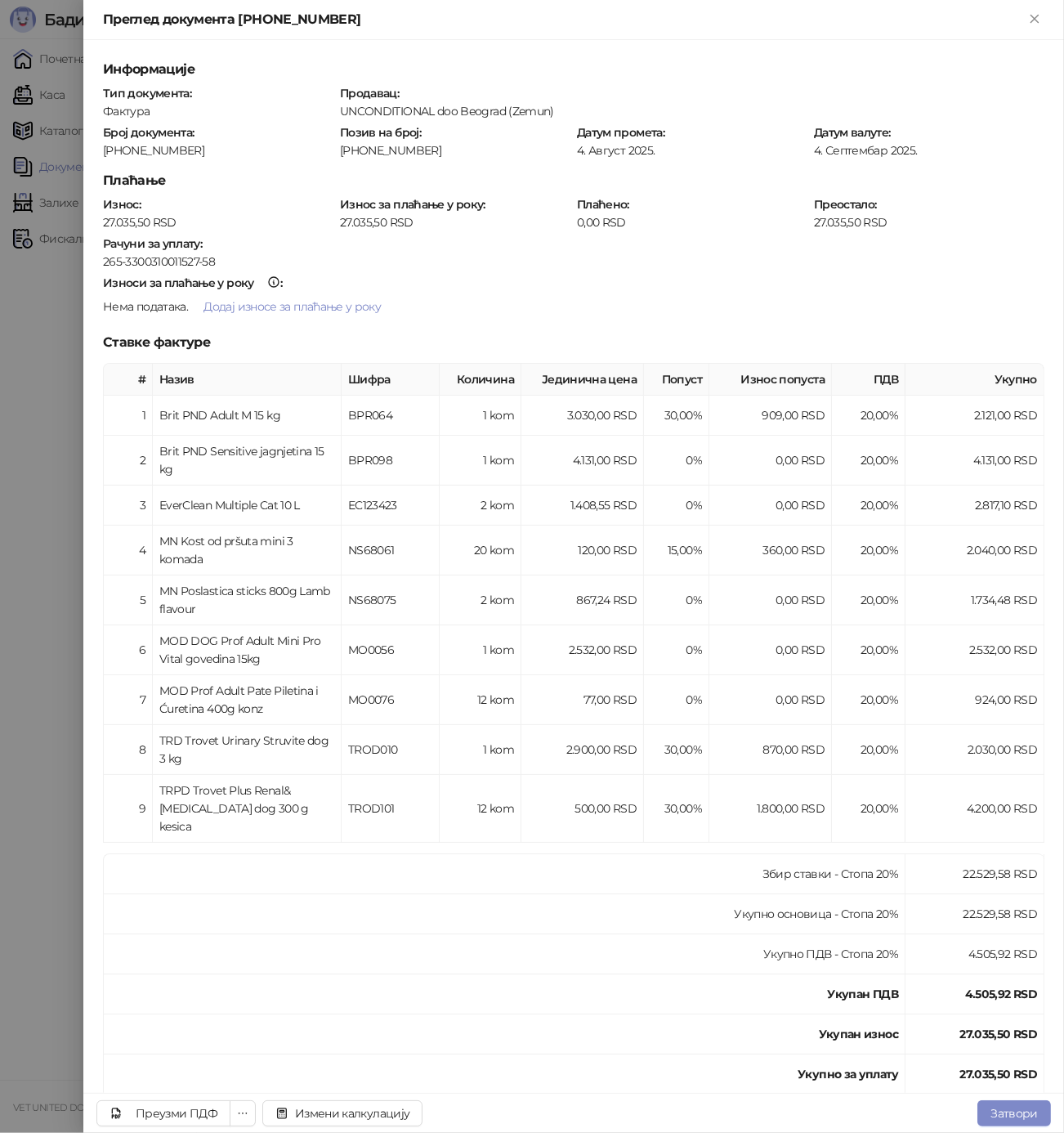
click at [72, 662] on div at bounding box center [532, 566] width 1064 height 1133
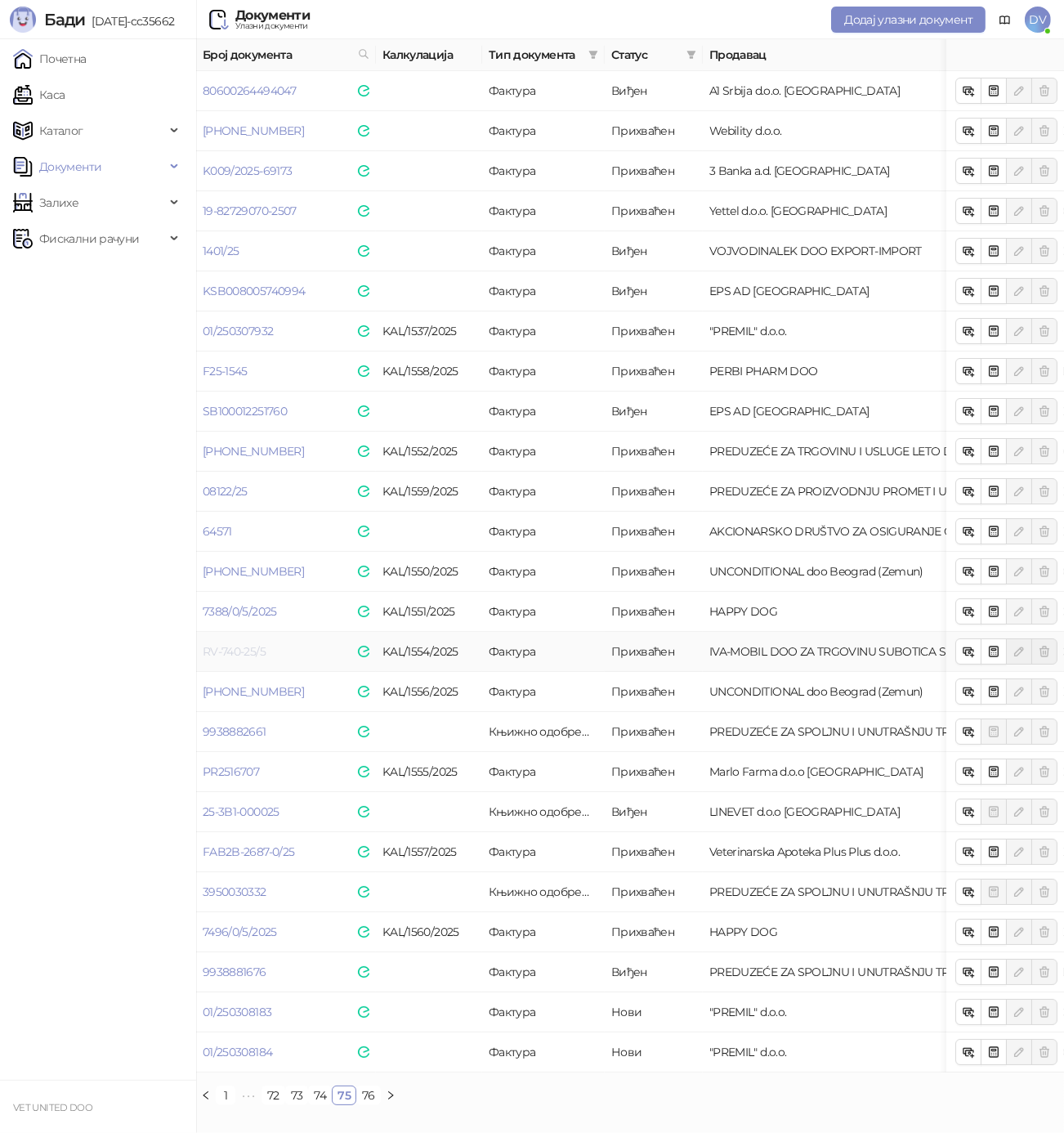
click at [253, 655] on link "RV-740-25/5" at bounding box center [234, 651] width 63 height 15
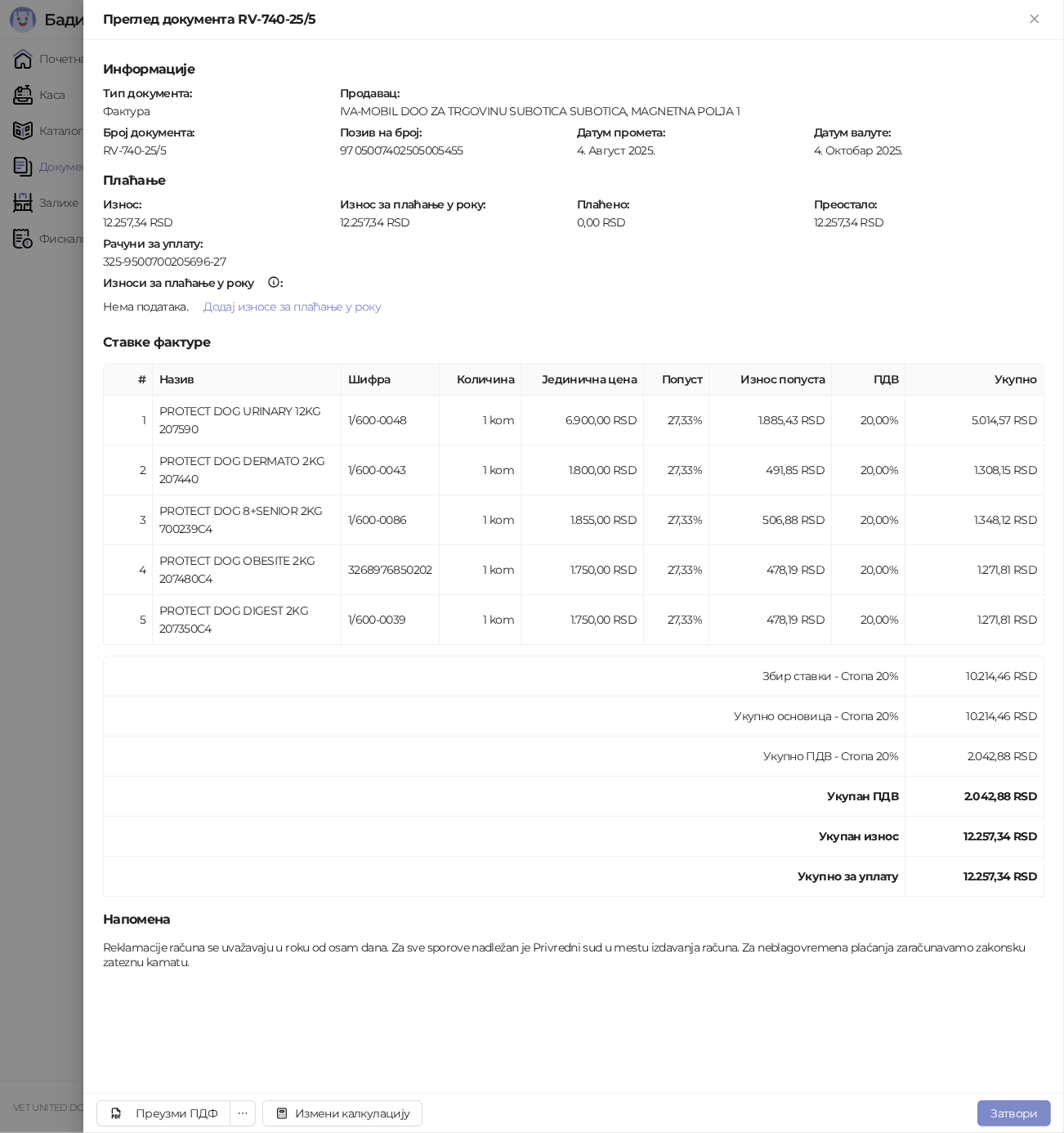
click at [36, 578] on div at bounding box center [532, 566] width 1064 height 1133
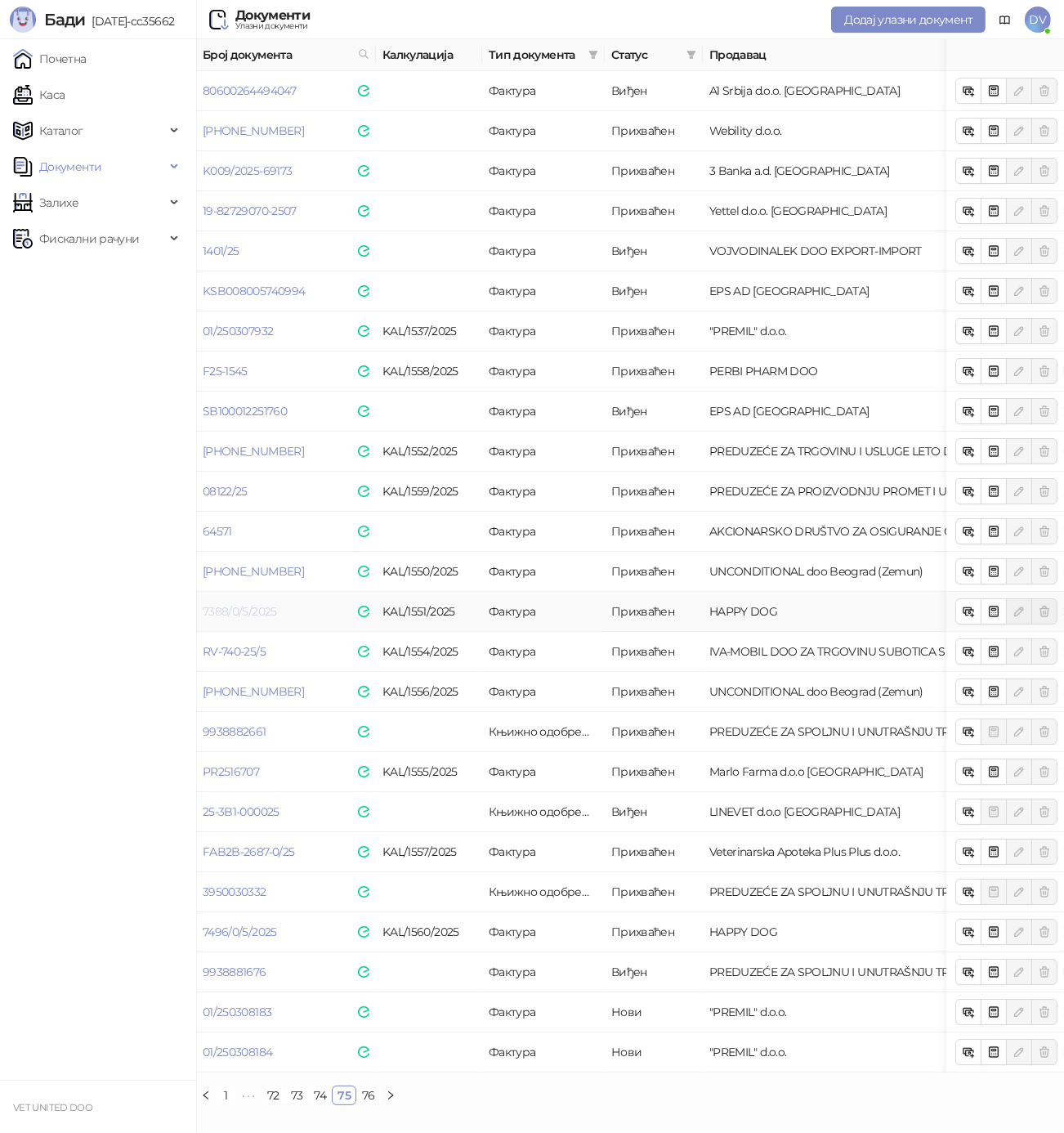
click at [230, 614] on link "7388/0/5/2025" at bounding box center [239, 611] width 74 height 15
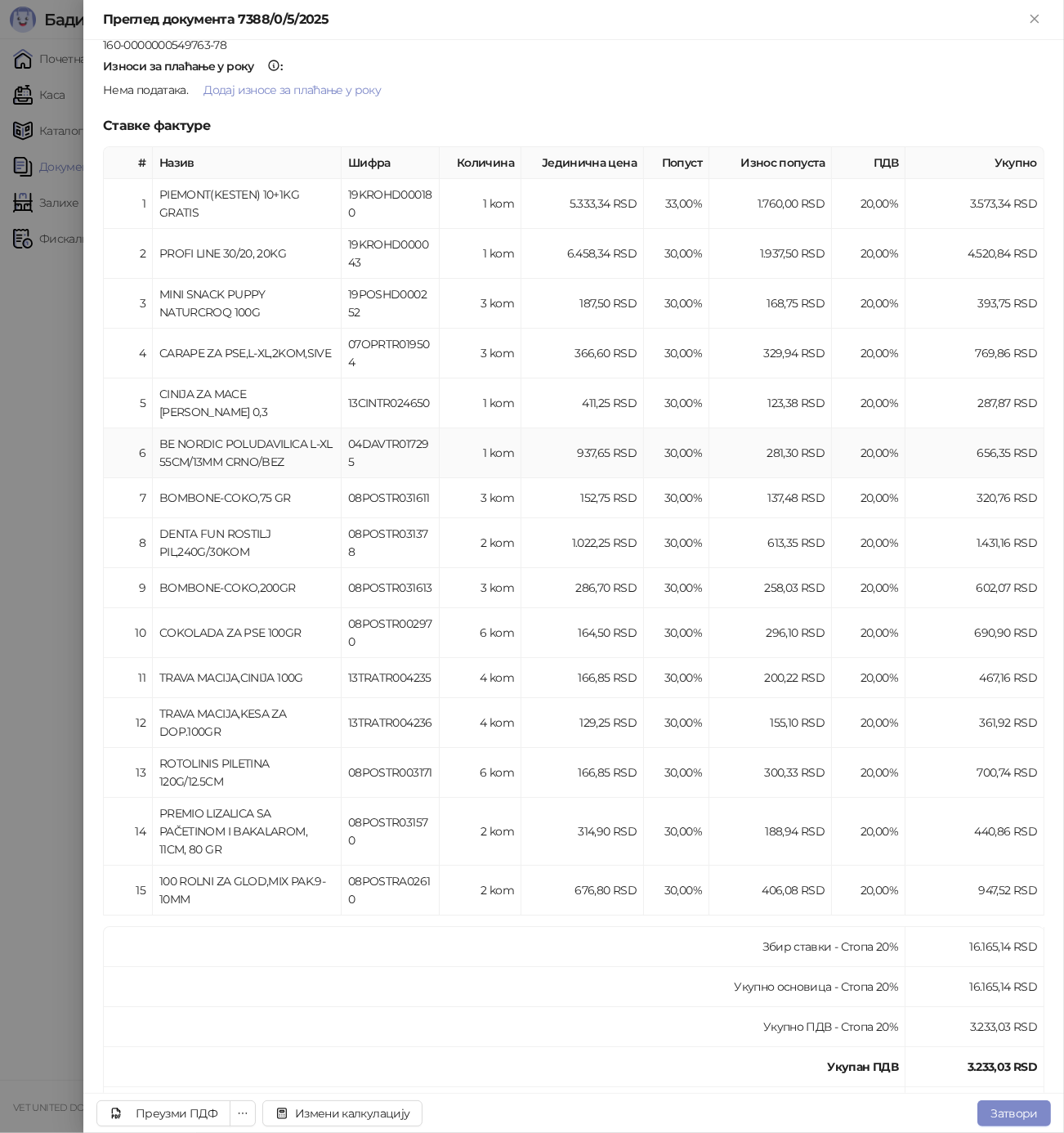
scroll to position [232, 0]
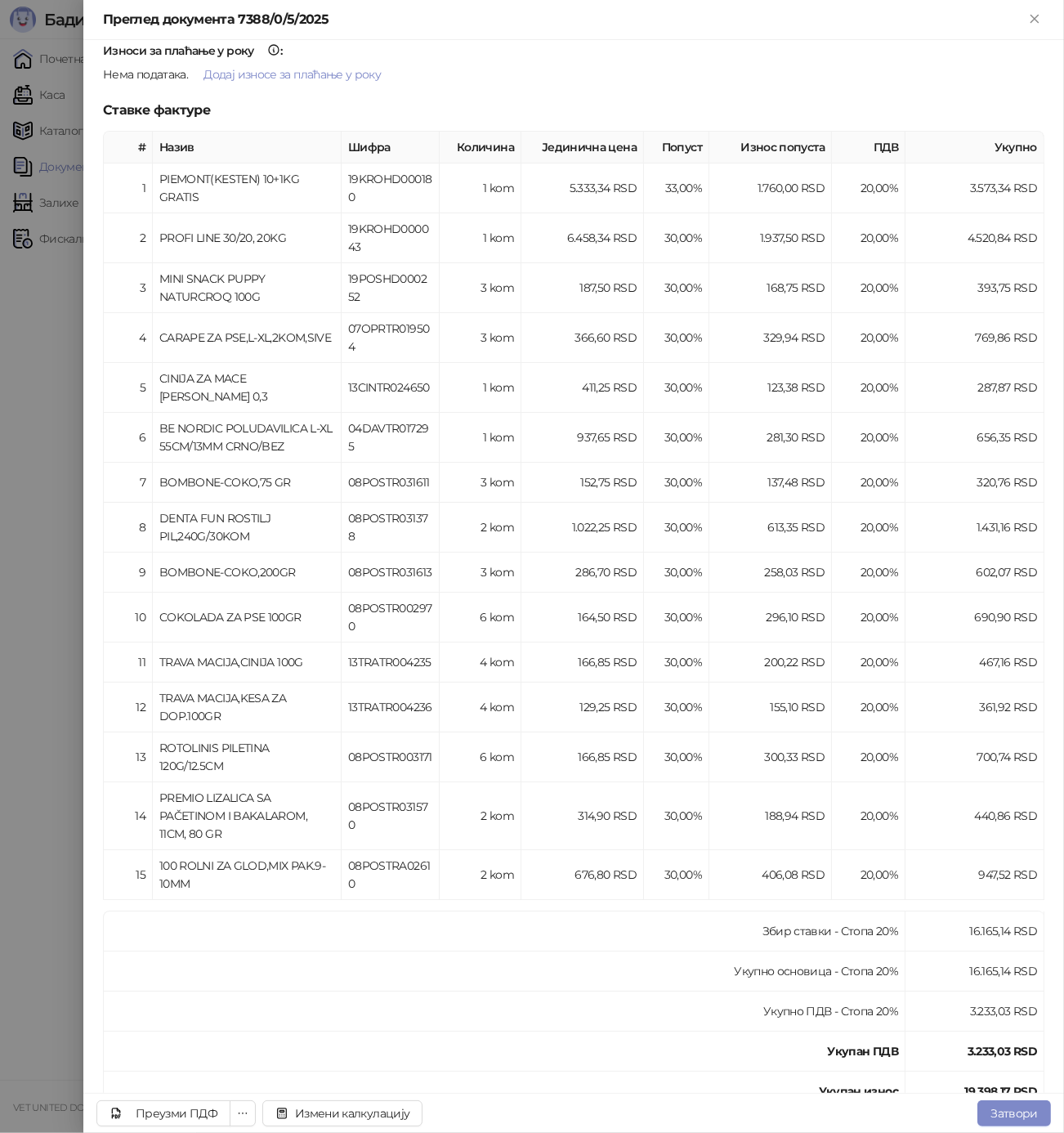
click at [56, 613] on div at bounding box center [532, 566] width 1064 height 1133
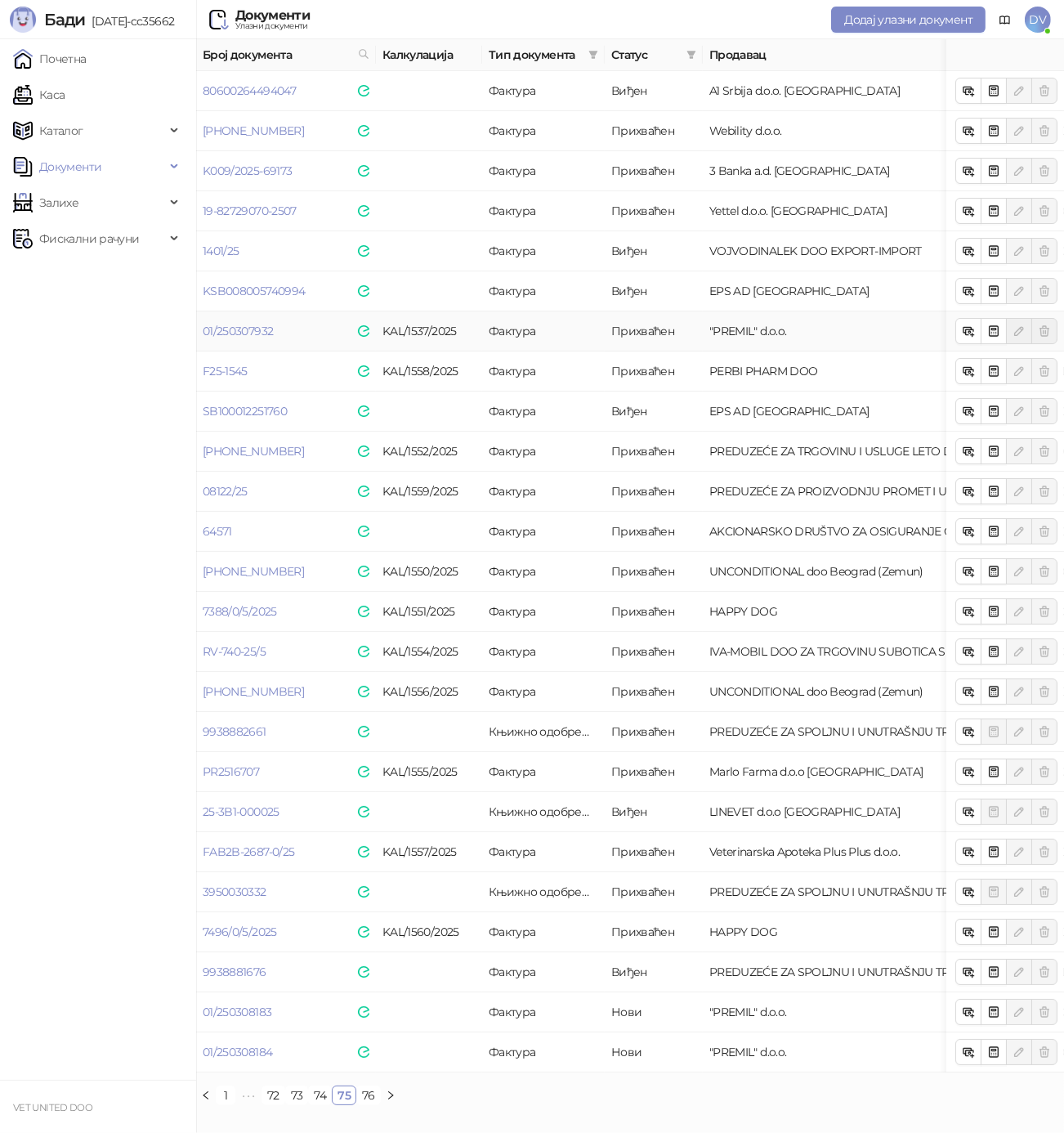
click at [231, 322] on td "01/250307932" at bounding box center [286, 332] width 180 height 40
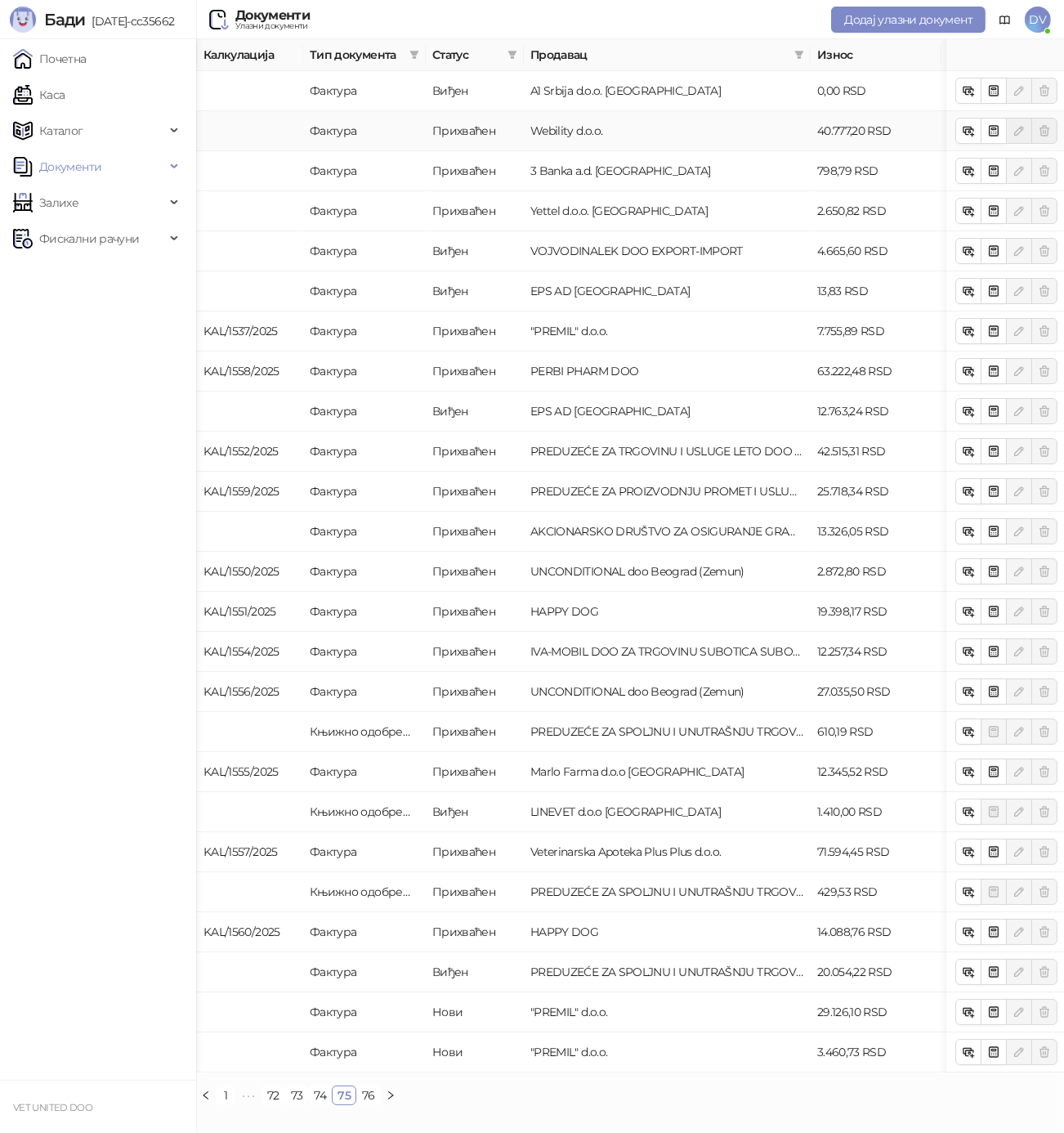
scroll to position [0, 31]
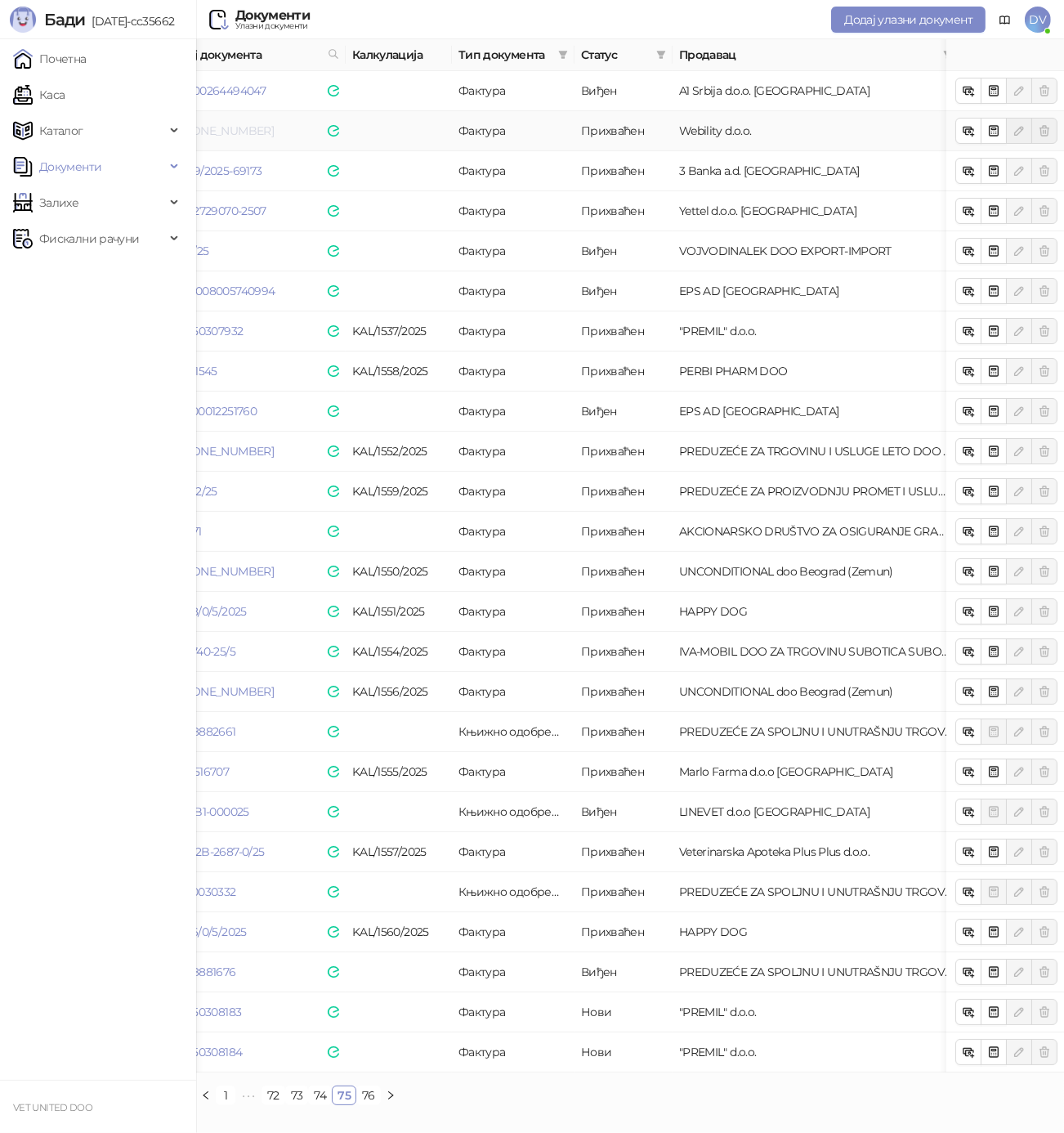
click at [241, 130] on link "[PHONE_NUMBER]" at bounding box center [223, 130] width 101 height 15
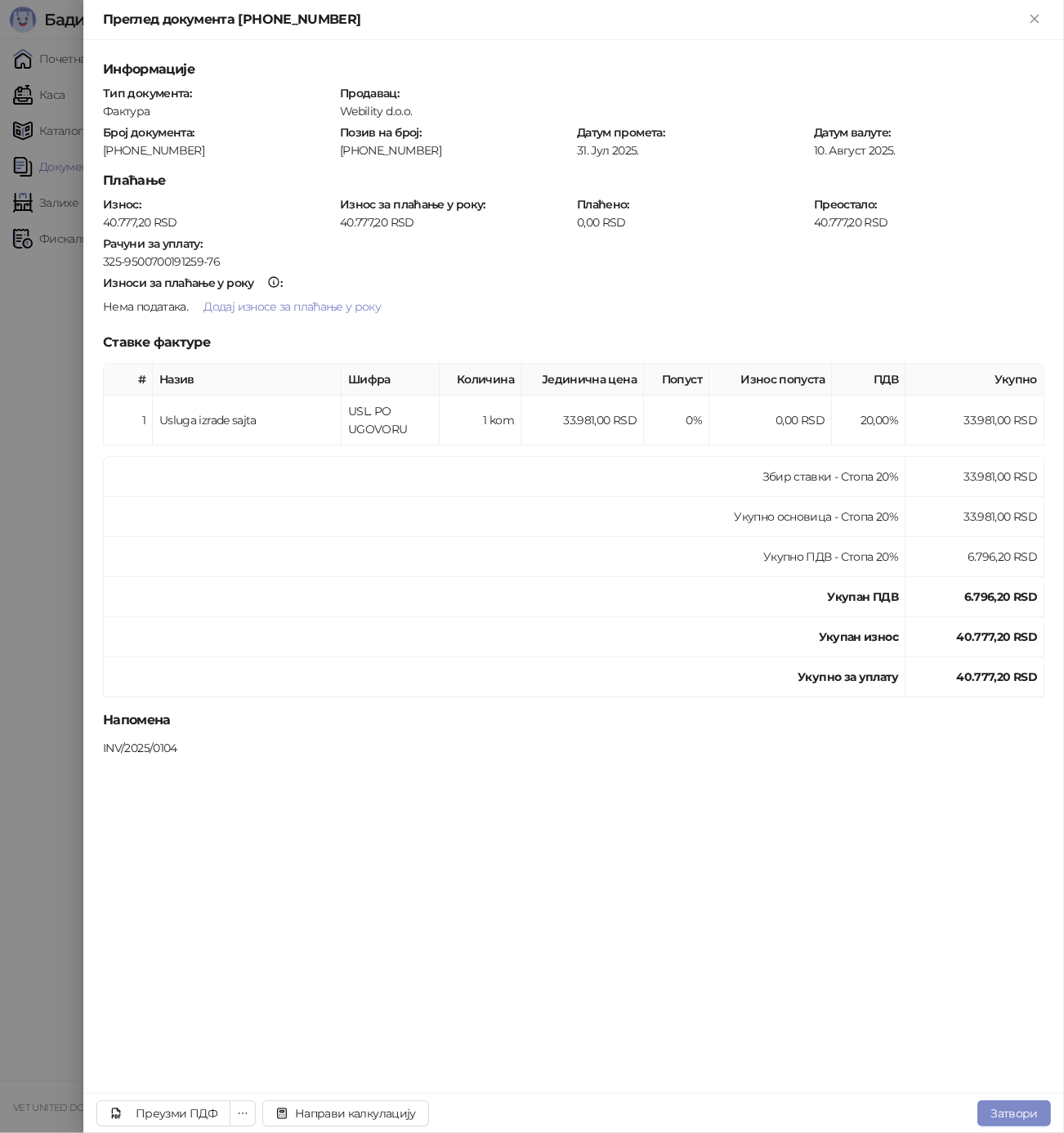
click at [39, 482] on div at bounding box center [532, 566] width 1064 height 1133
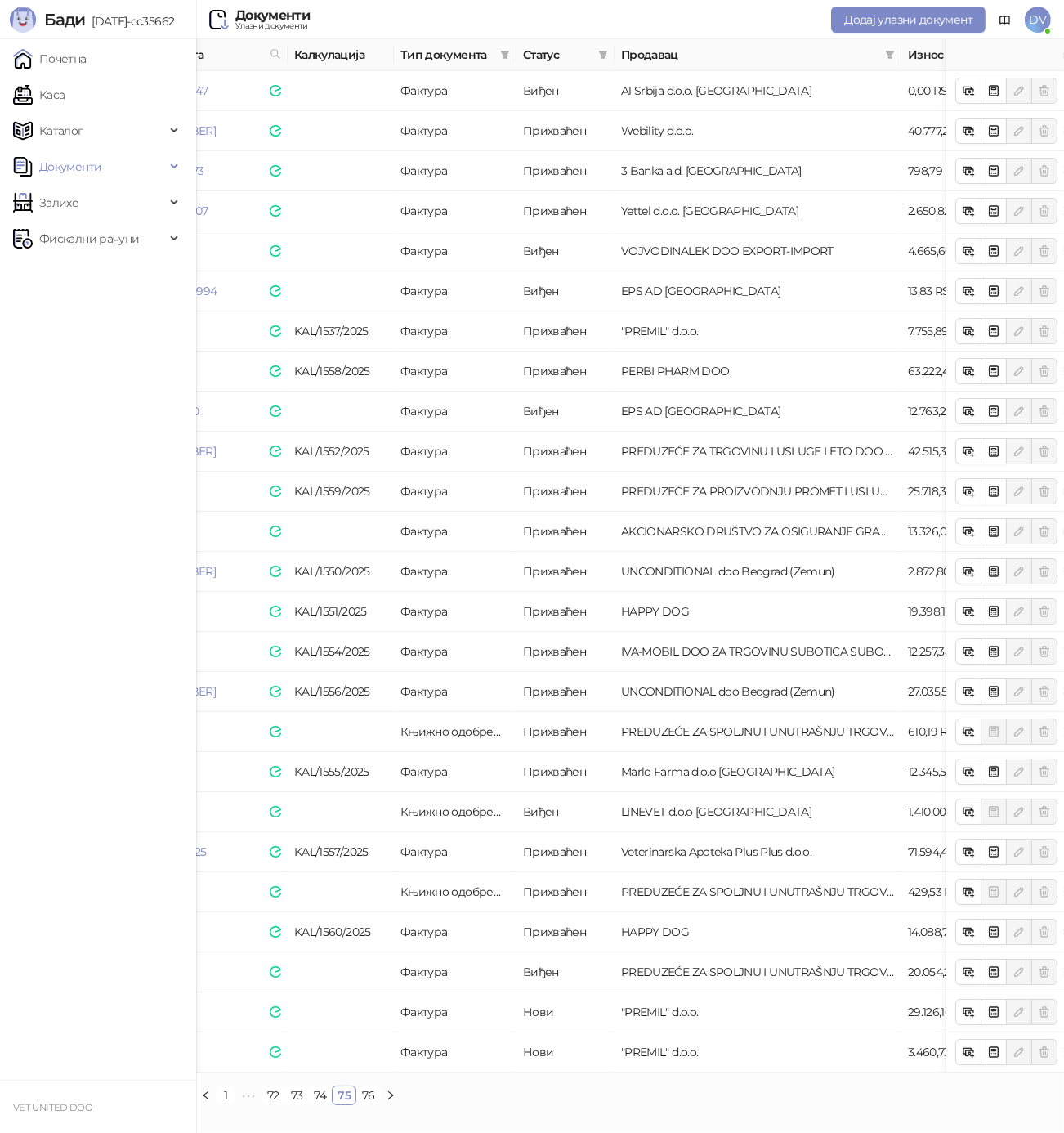
scroll to position [0, 228]
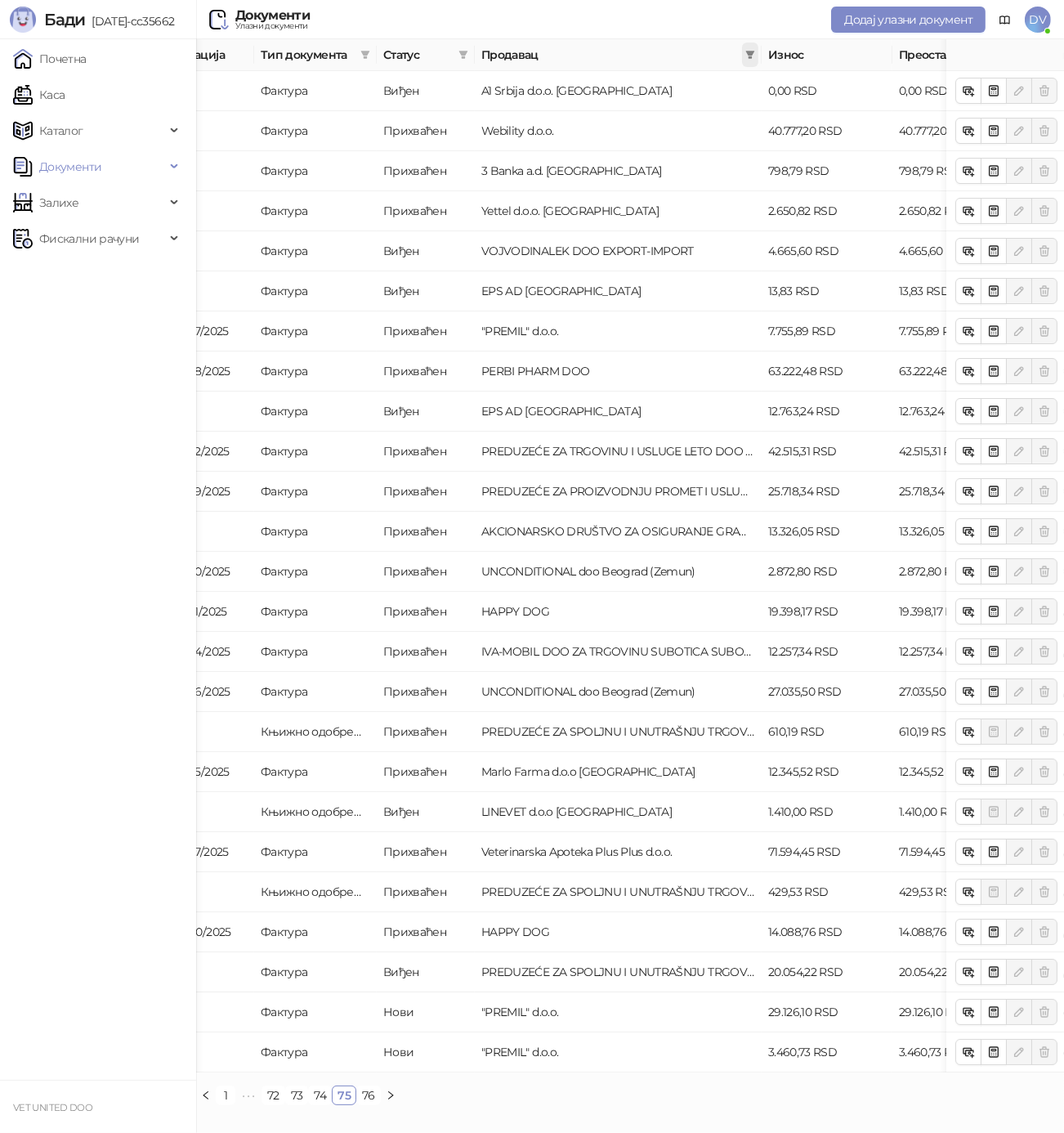
click at [753, 58] on icon "filter" at bounding box center [750, 54] width 10 height 10
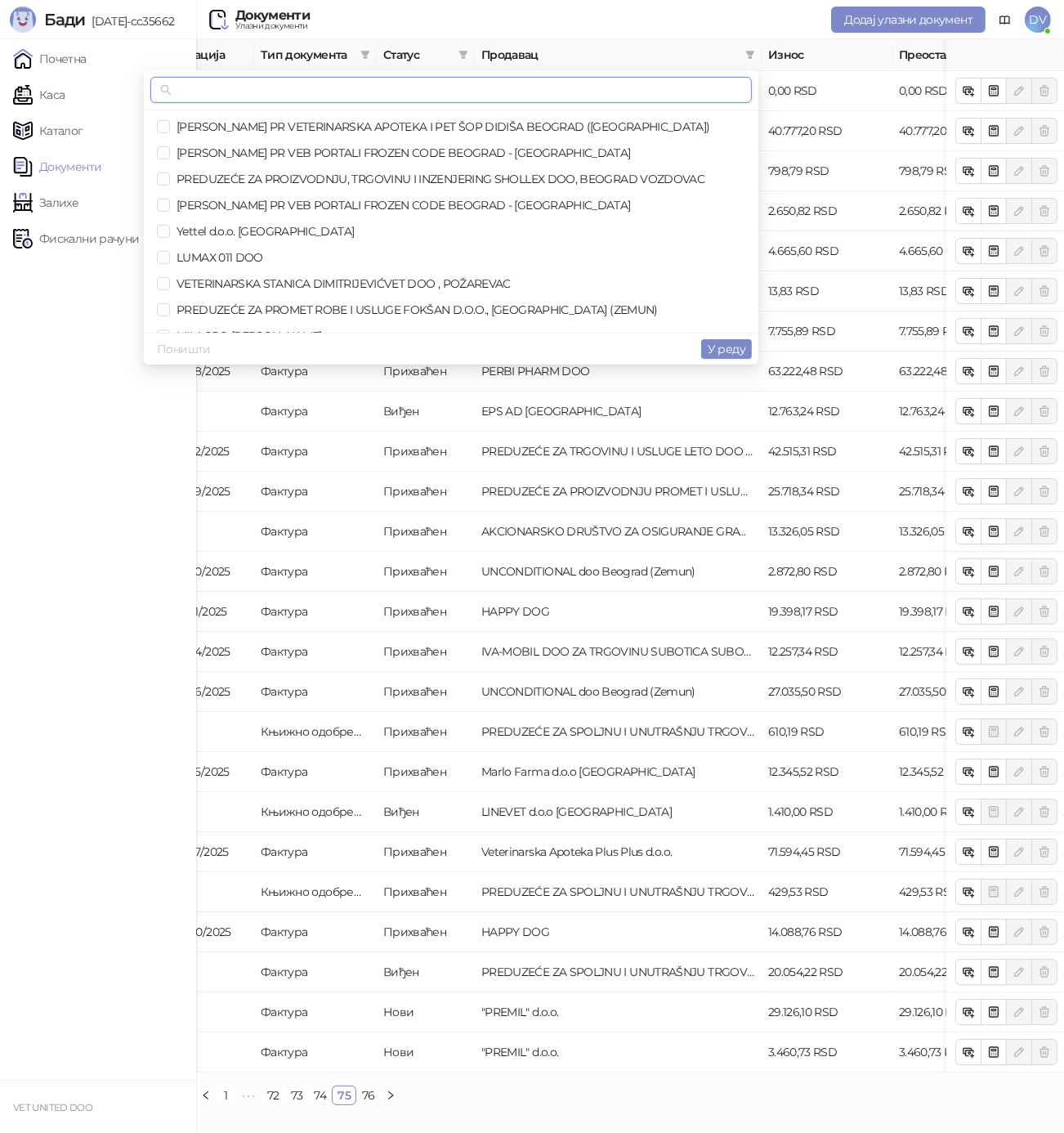
click at [717, 89] on input "text" at bounding box center [458, 90] width 567 height 18
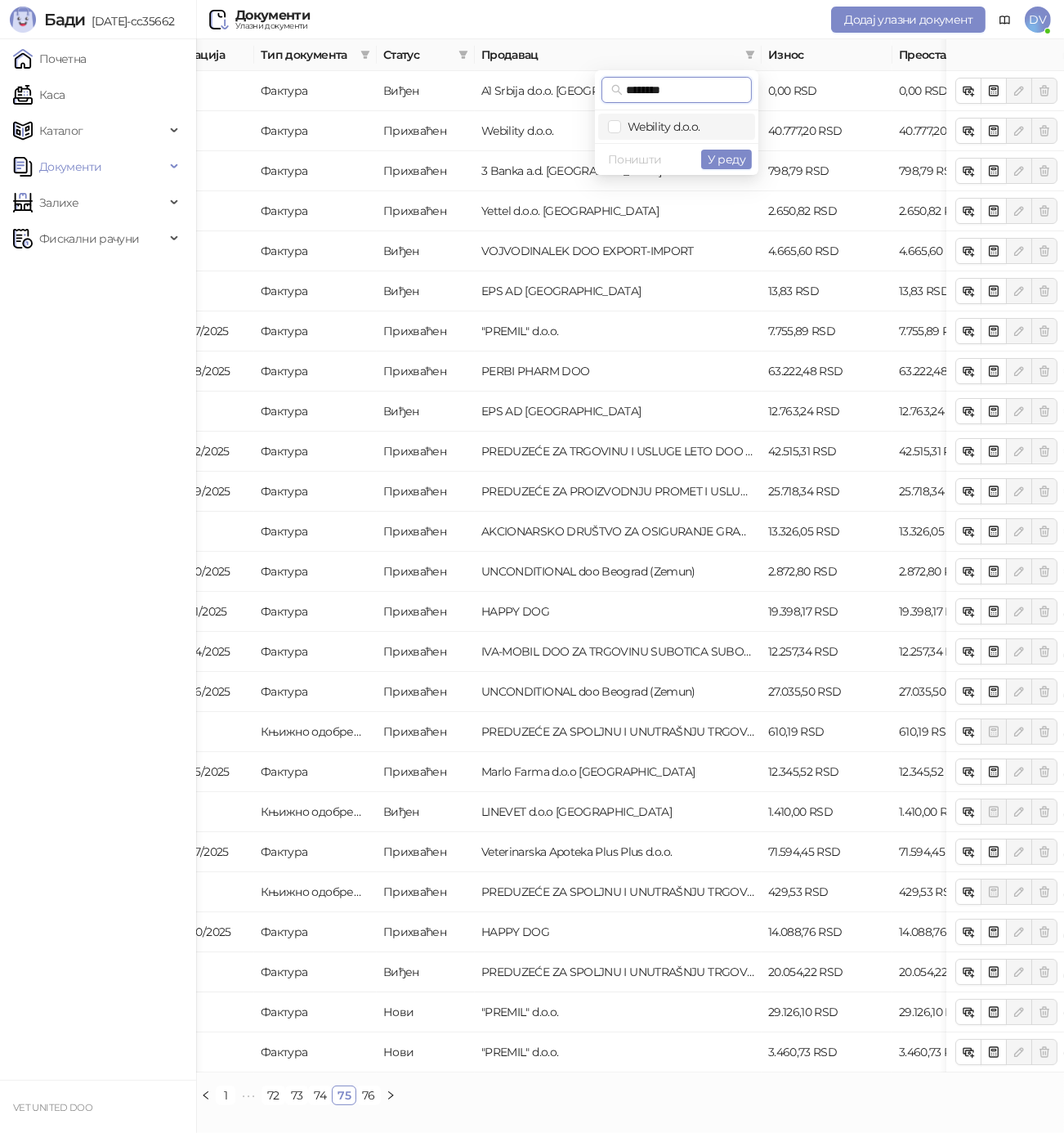
type input "********"
click at [683, 118] on span "Webility d.o.o." at bounding box center [676, 127] width 137 height 18
click at [719, 158] on span "У реду" at bounding box center [726, 159] width 38 height 15
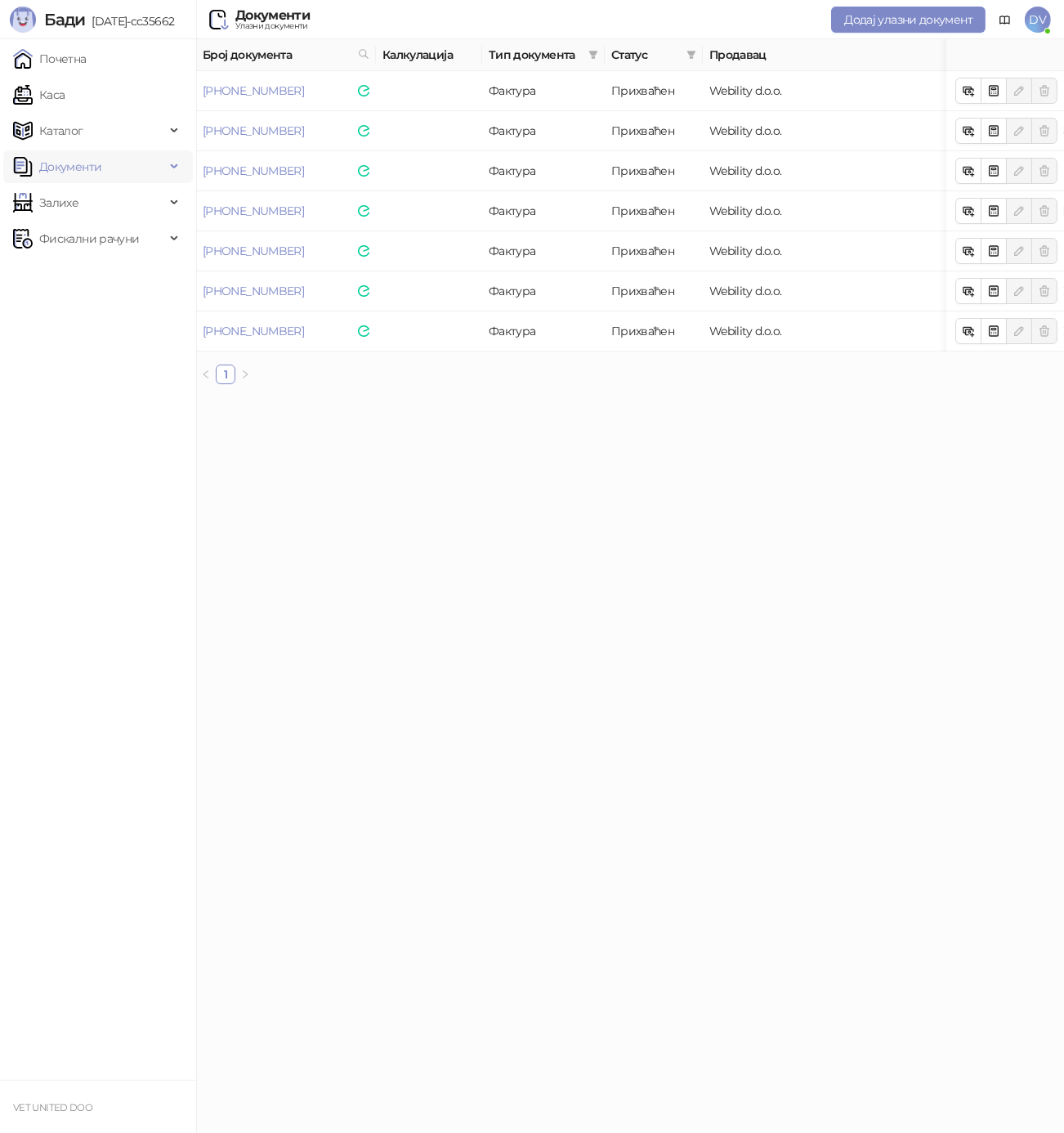
click at [97, 173] on span "Документи" at bounding box center [70, 166] width 62 height 32
click at [86, 208] on link "Улазни документи" at bounding box center [84, 202] width 130 height 32
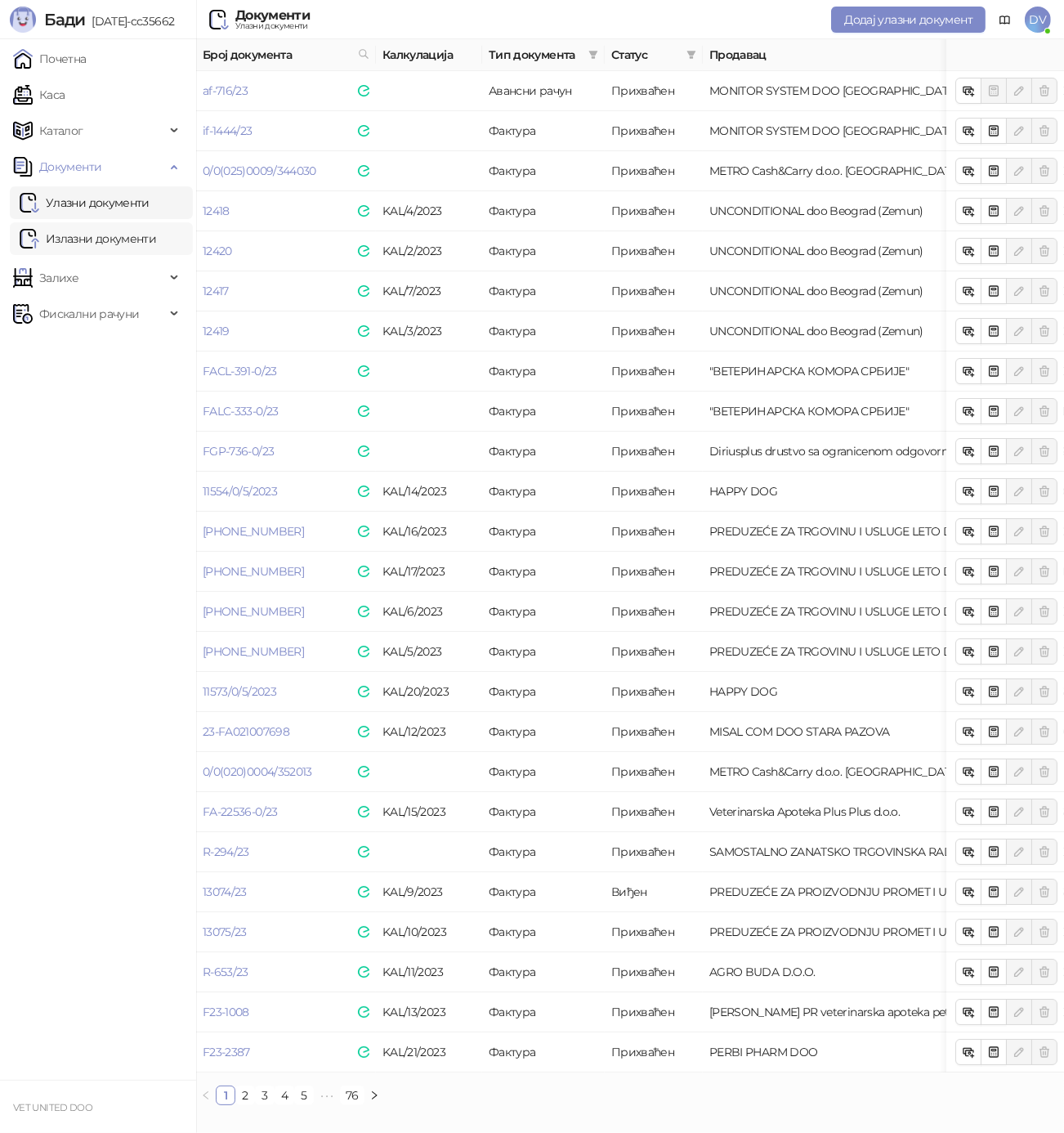
click at [89, 233] on link "Излазни документи" at bounding box center [87, 238] width 136 height 32
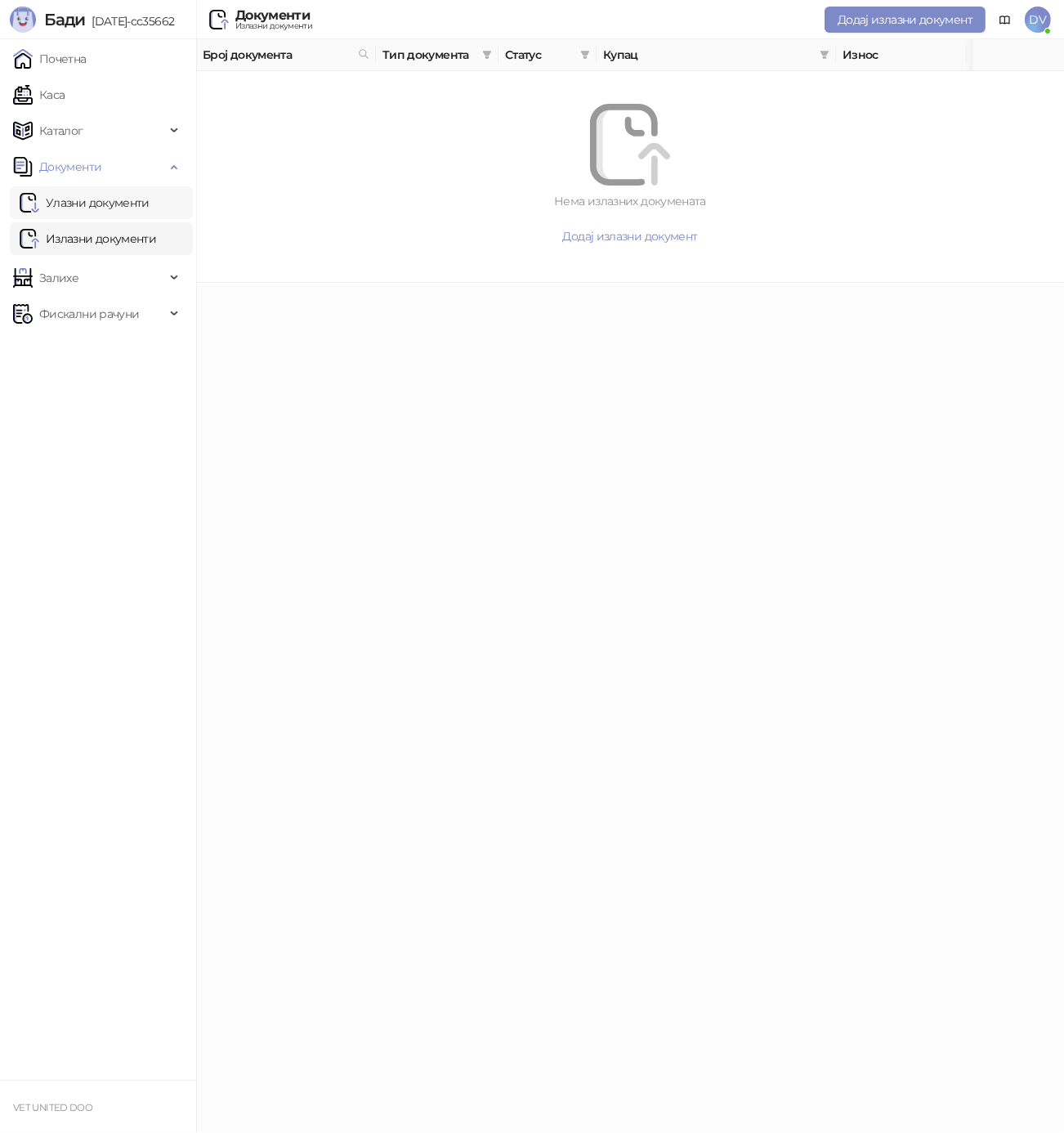
click at [93, 197] on link "Улазни документи" at bounding box center [84, 202] width 130 height 32
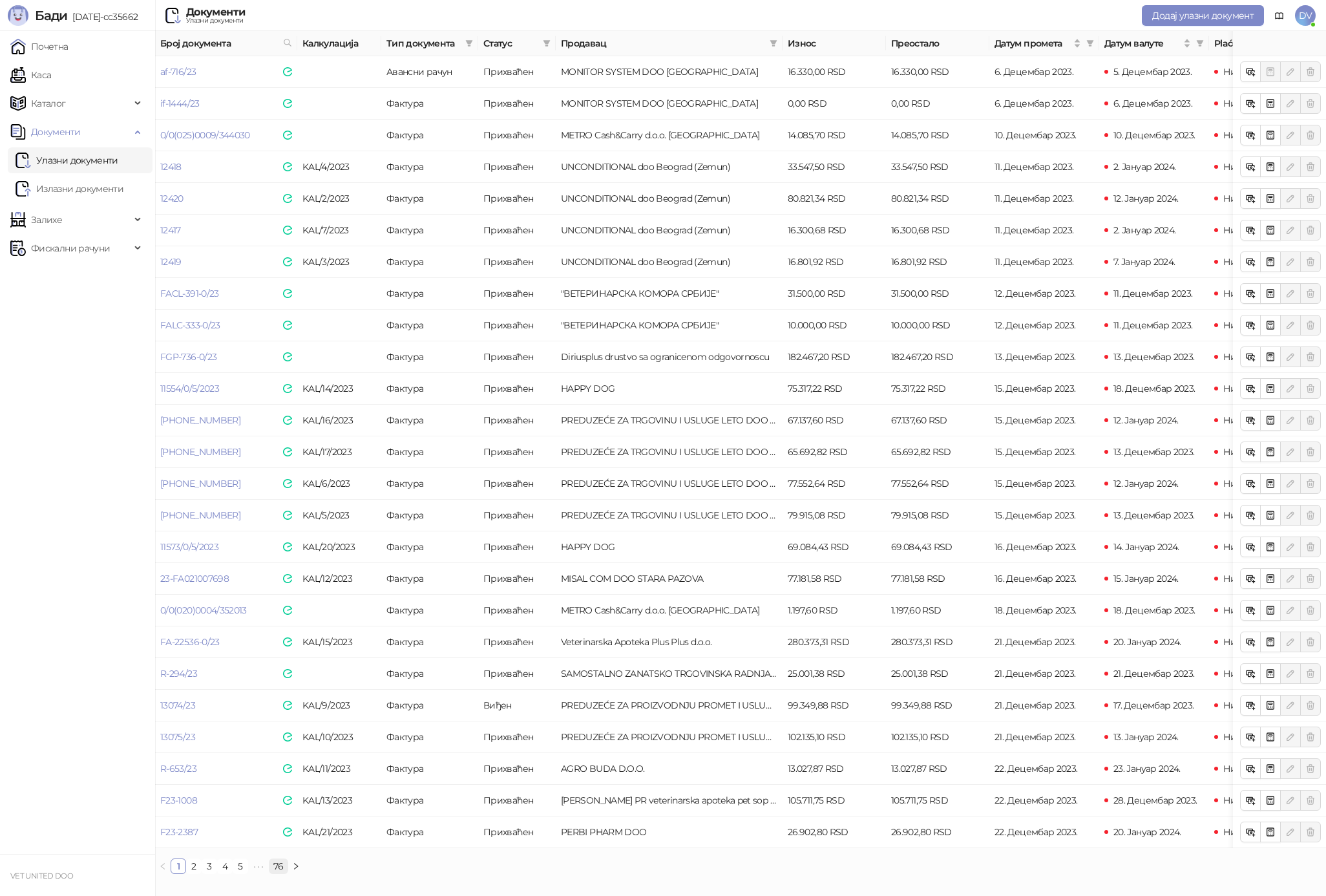
click at [272, 866] on link "76" at bounding box center [278, 866] width 18 height 14
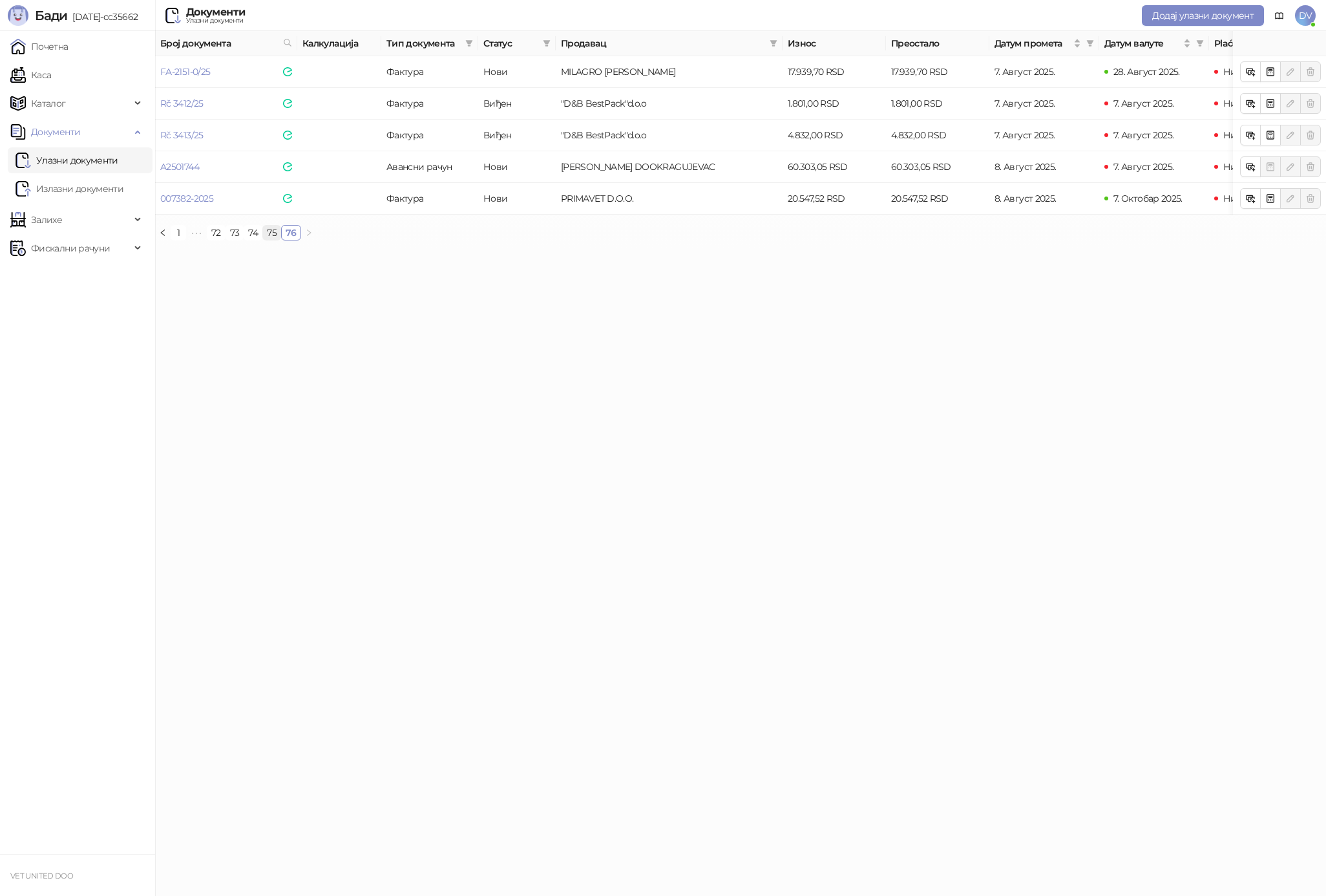
click at [270, 225] on li "75" at bounding box center [271, 233] width 19 height 15
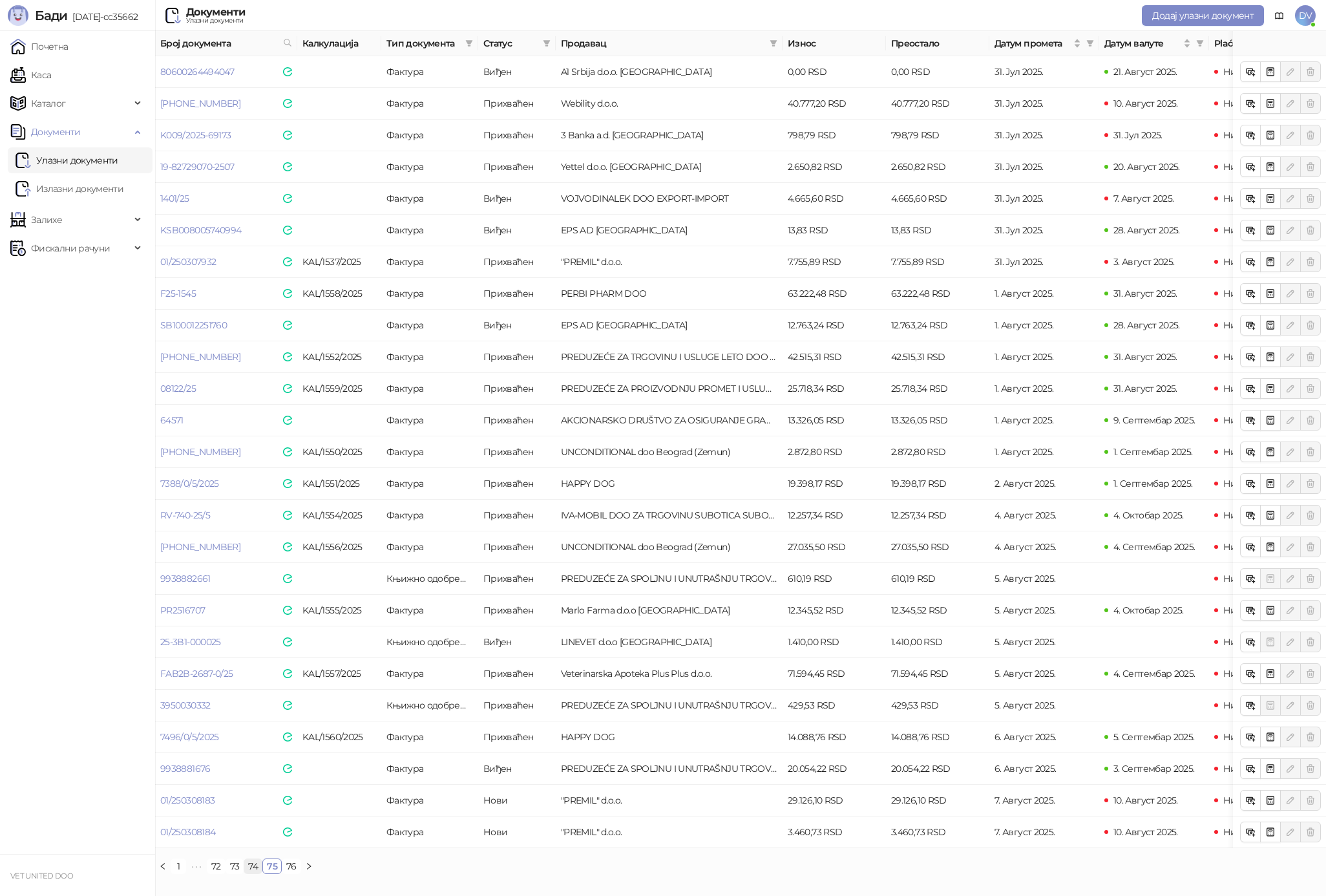
click at [249, 864] on link "74" at bounding box center [253, 866] width 17 height 14
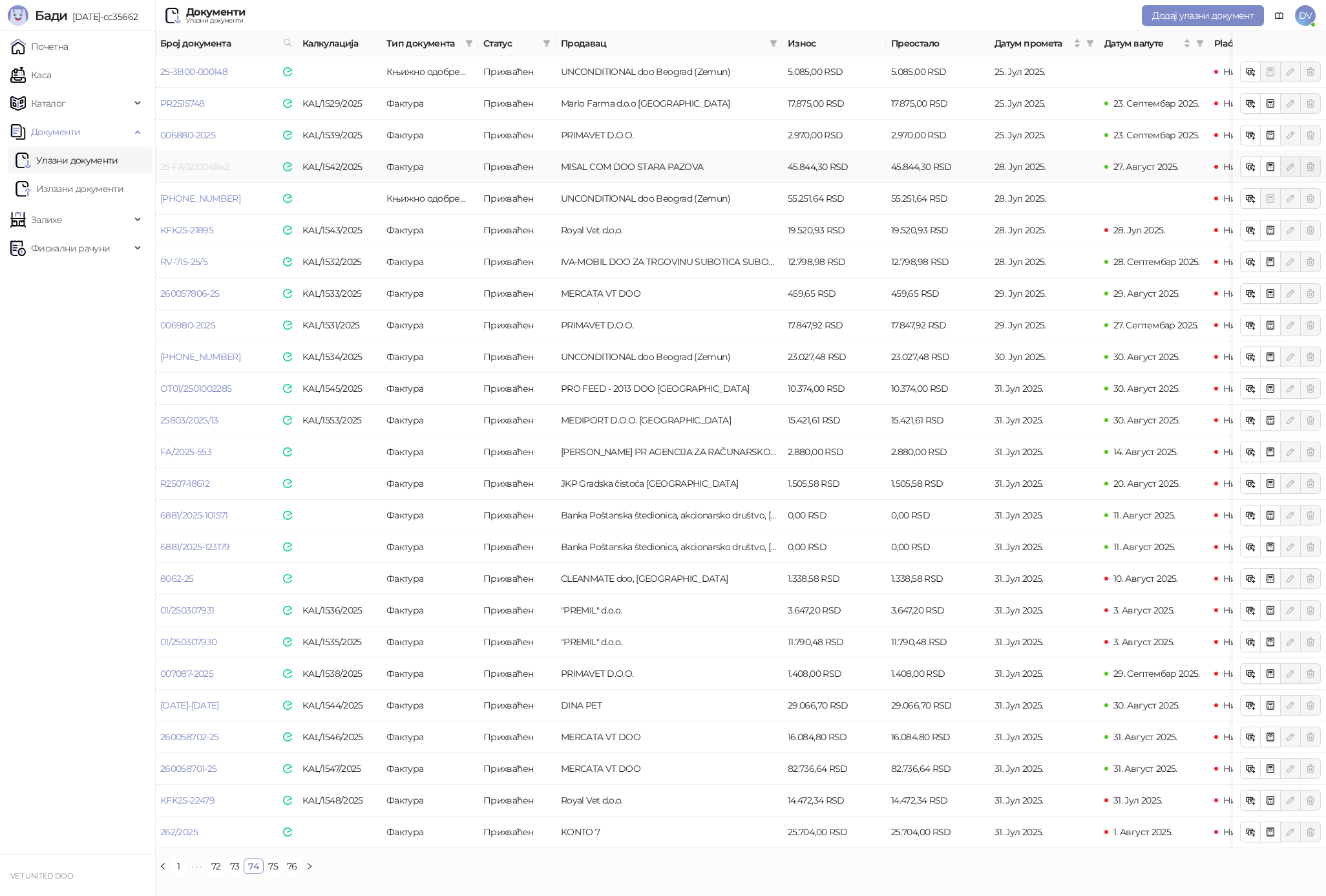
click at [222, 162] on link "25-FA021004842" at bounding box center [194, 166] width 68 height 12
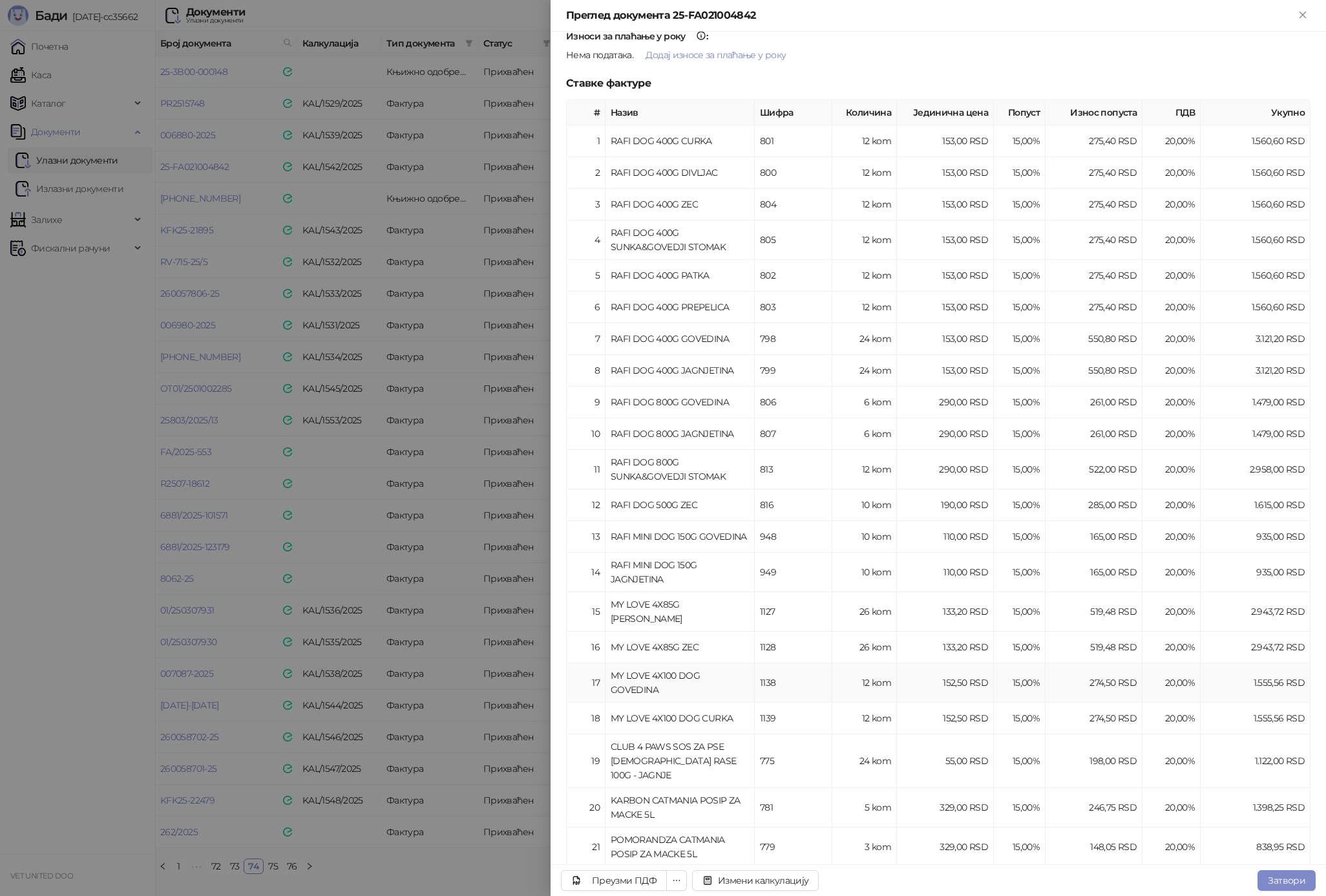
scroll to position [67, 0]
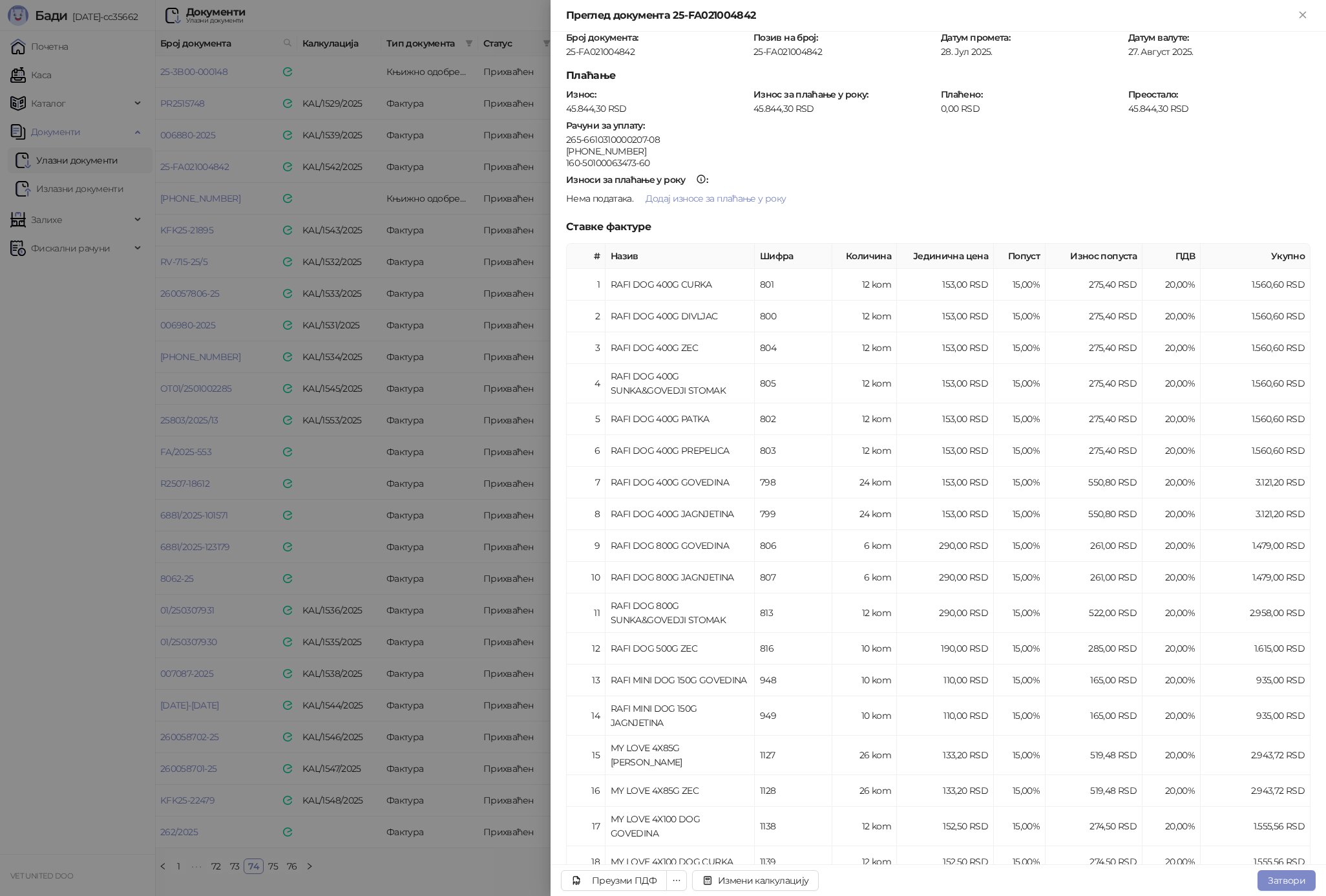
click at [458, 432] on div at bounding box center [663, 448] width 1326 height 896
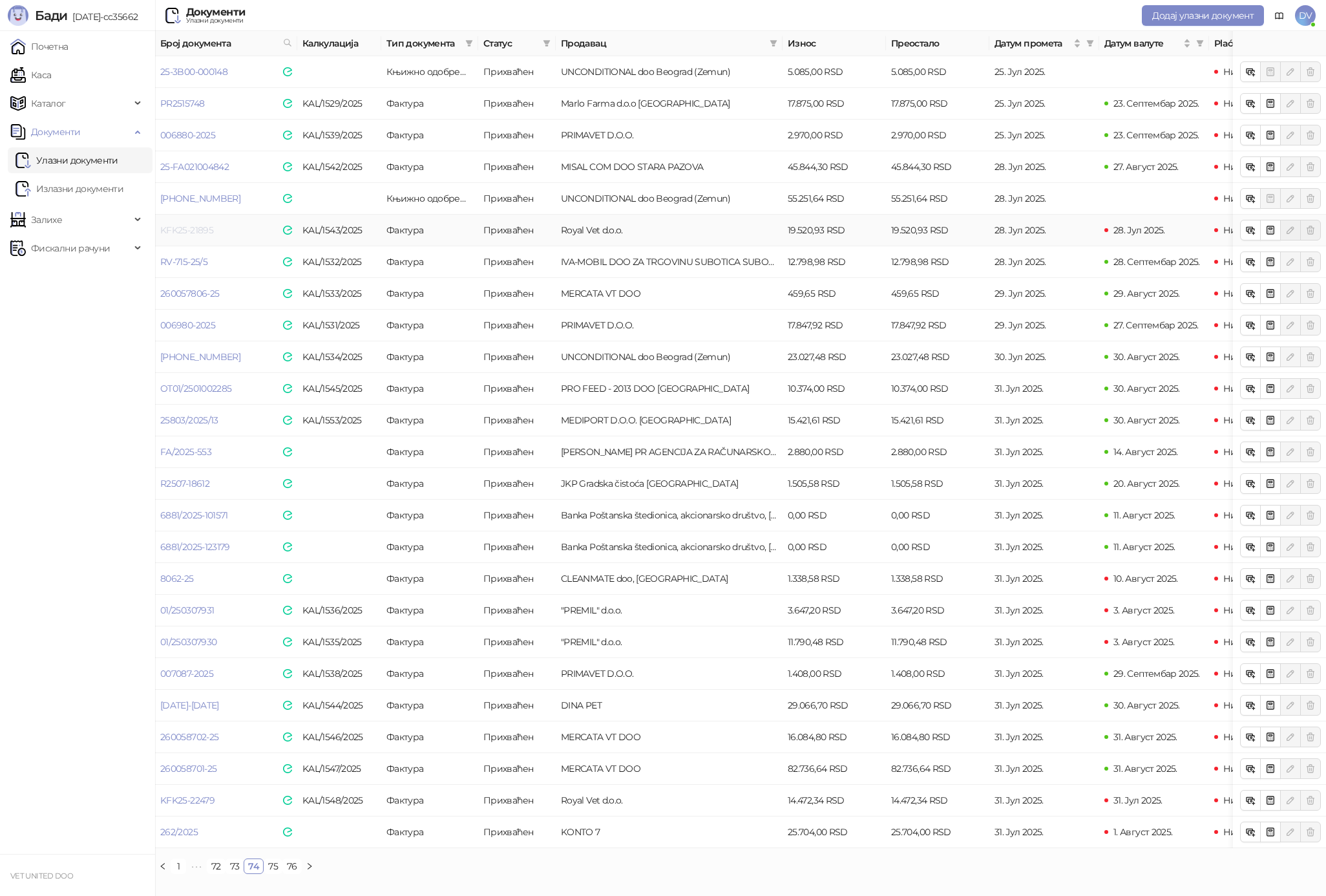
click at [199, 231] on link "KFK25-21895" at bounding box center [186, 230] width 53 height 12
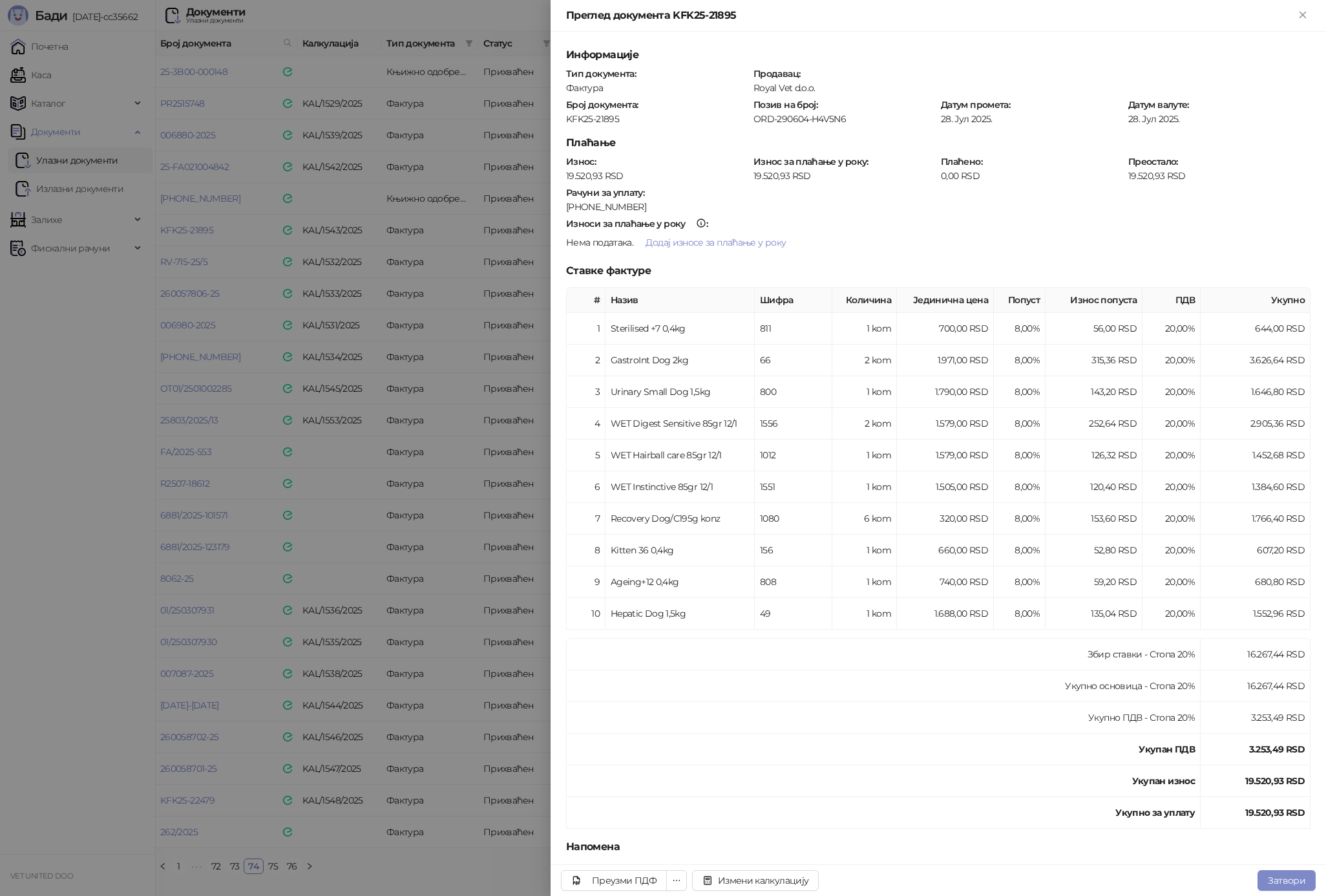
click at [248, 263] on div at bounding box center [663, 448] width 1326 height 896
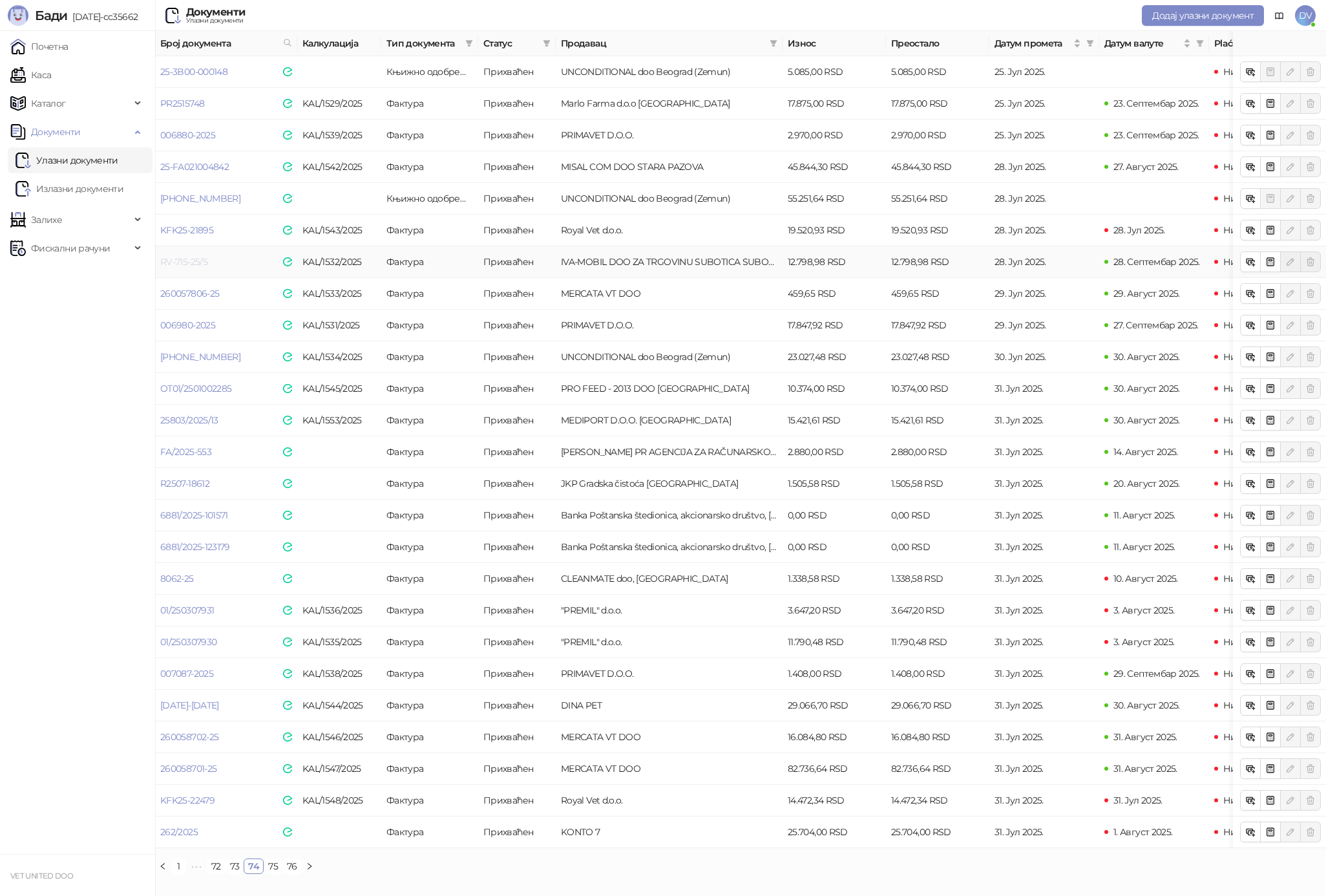
click at [198, 259] on link "RV-715-25/5" at bounding box center [184, 262] width 47 height 12
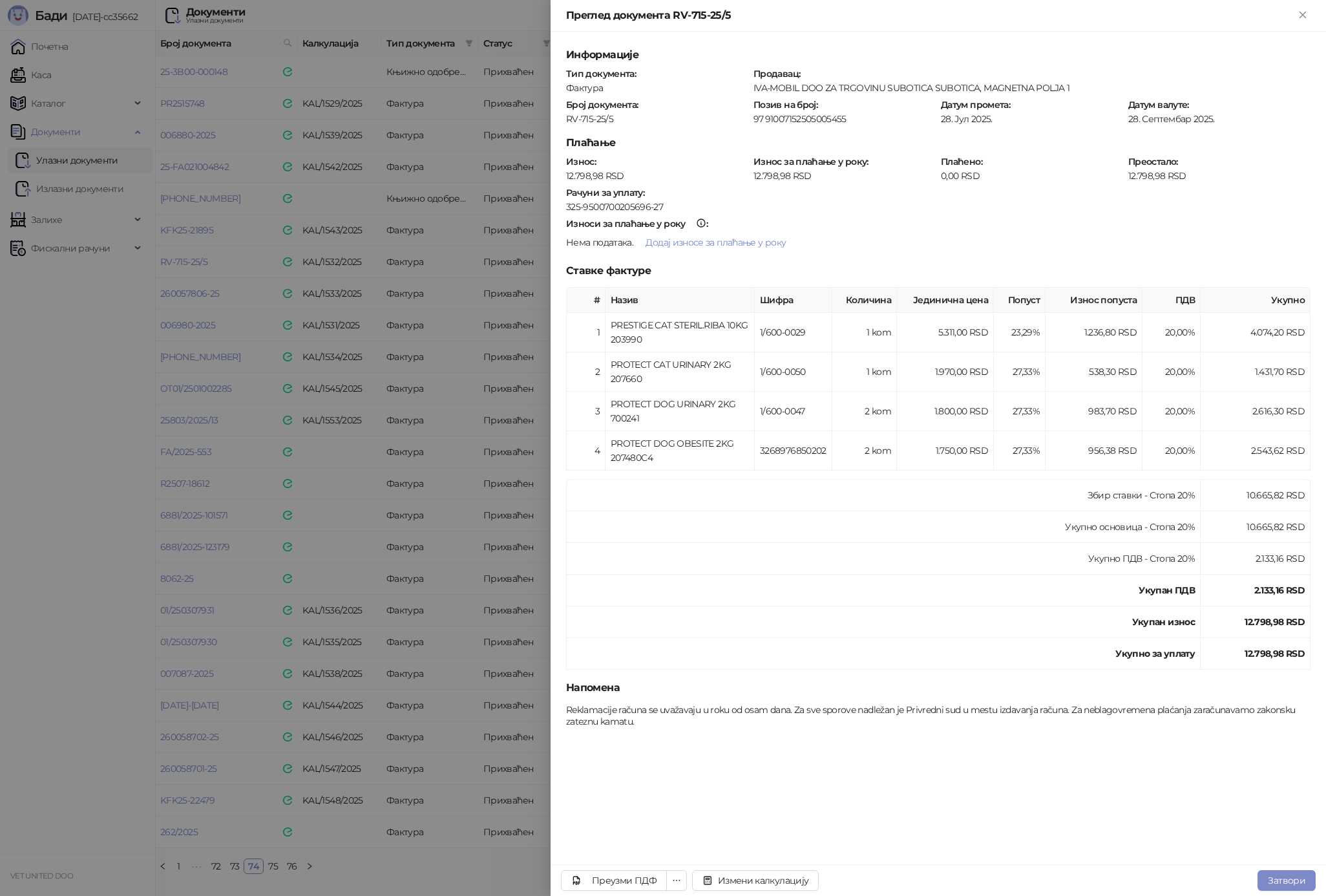
click at [215, 285] on div at bounding box center [663, 448] width 1326 height 896
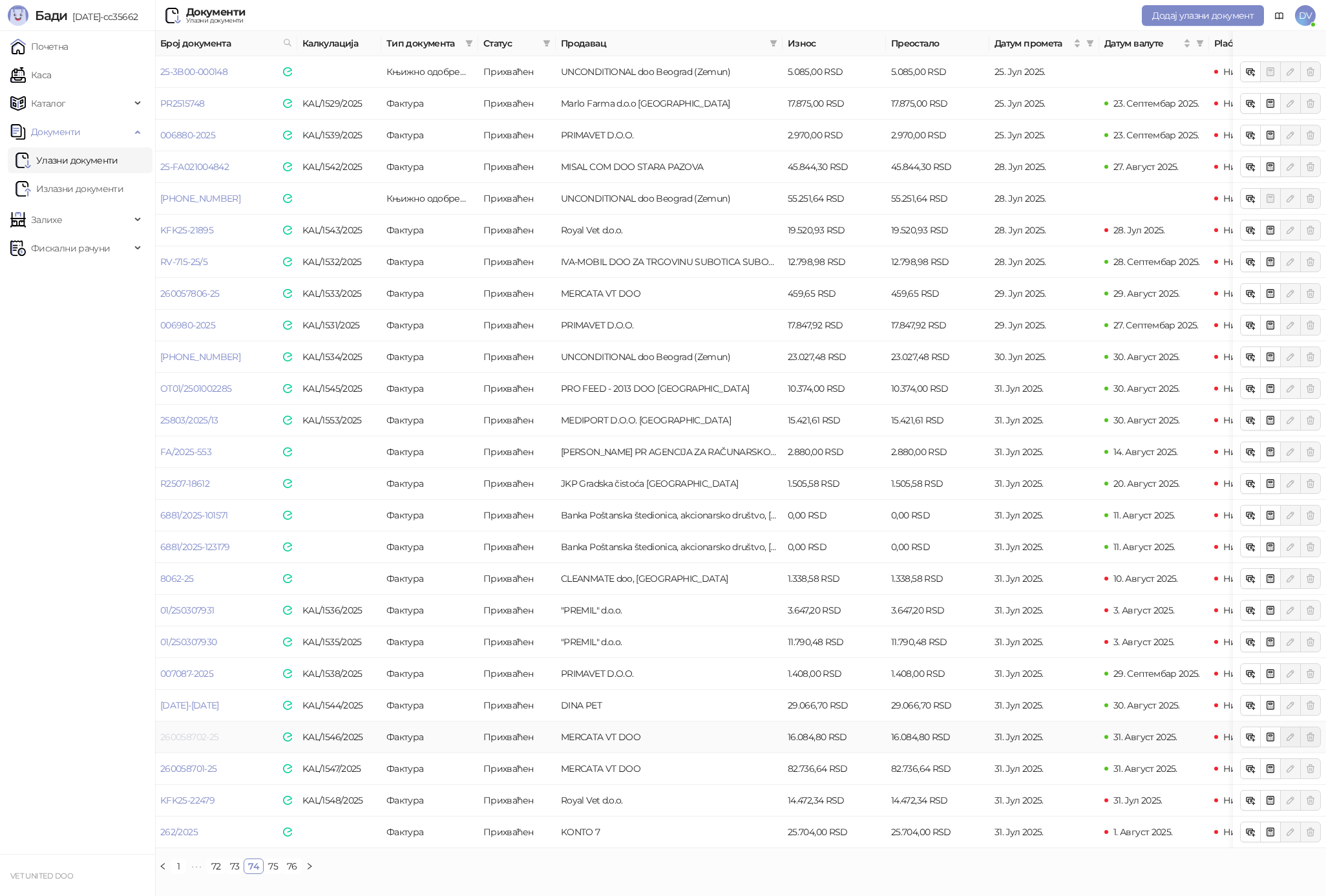
click at [202, 742] on link "260058702-25" at bounding box center [189, 737] width 58 height 12
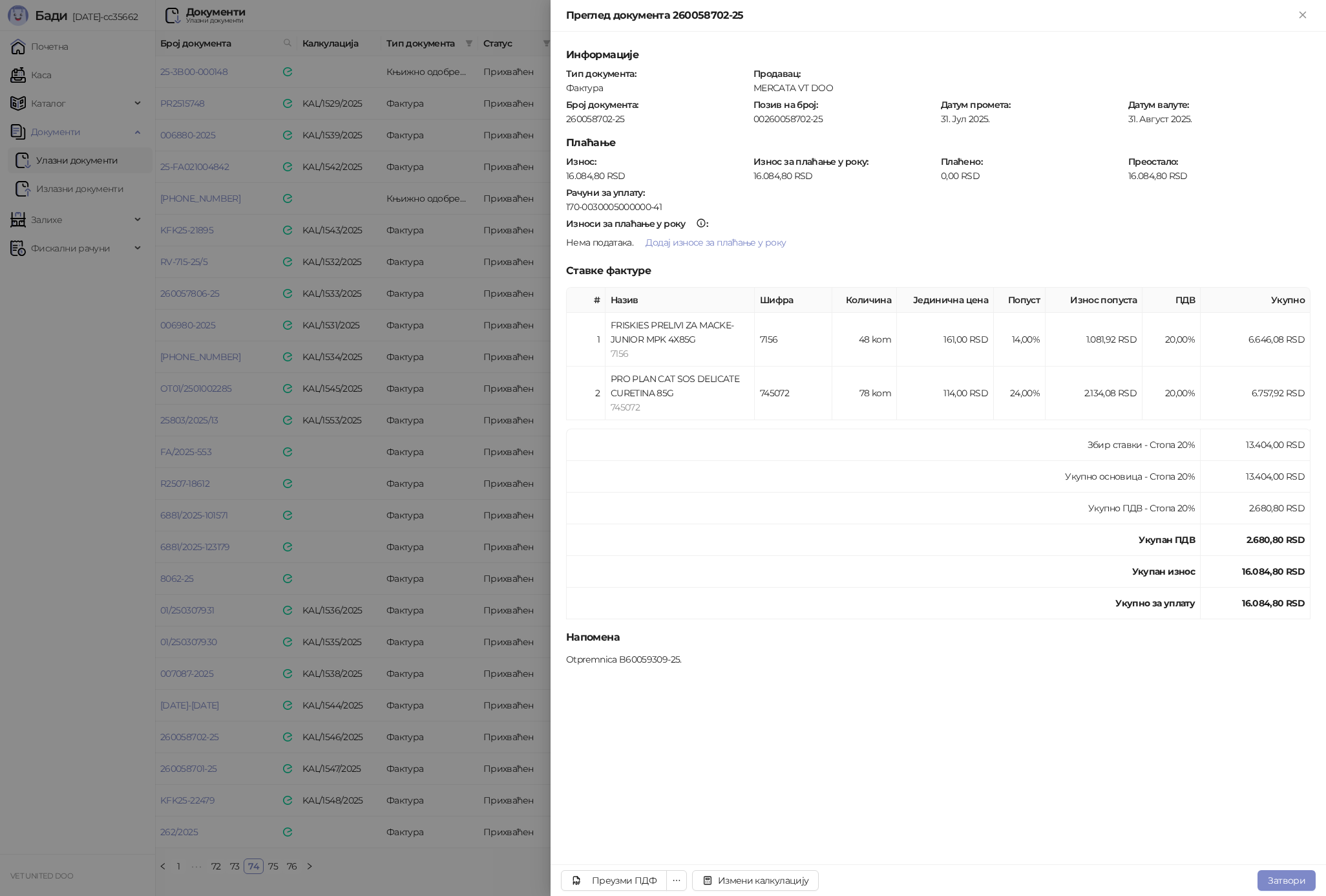
click at [206, 681] on div at bounding box center [663, 448] width 1326 height 896
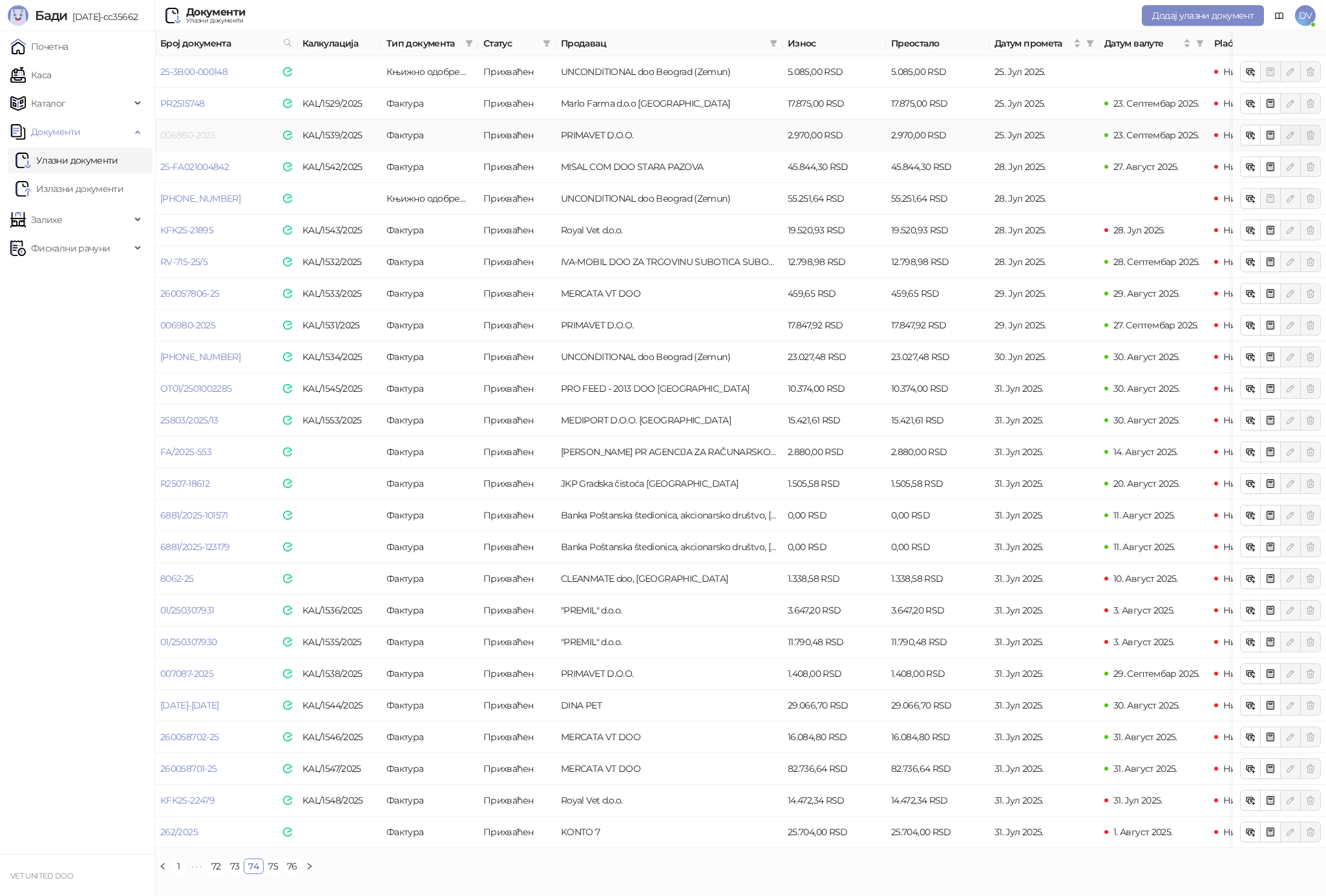
click at [211, 136] on link "006880-2025" at bounding box center [188, 135] width 55 height 12
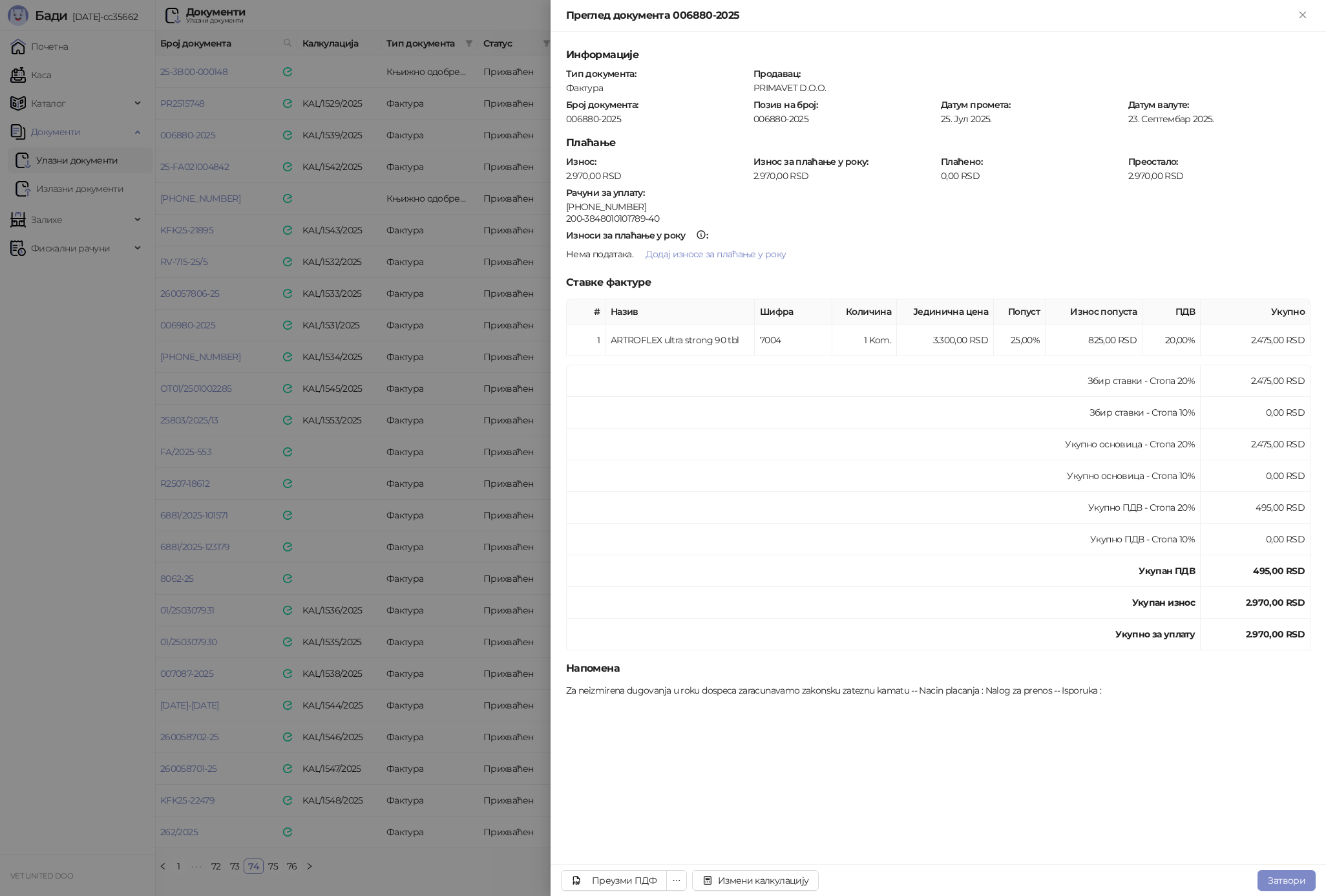
click at [251, 219] on div at bounding box center [663, 448] width 1326 height 896
